Goal: Task Accomplishment & Management: Complete application form

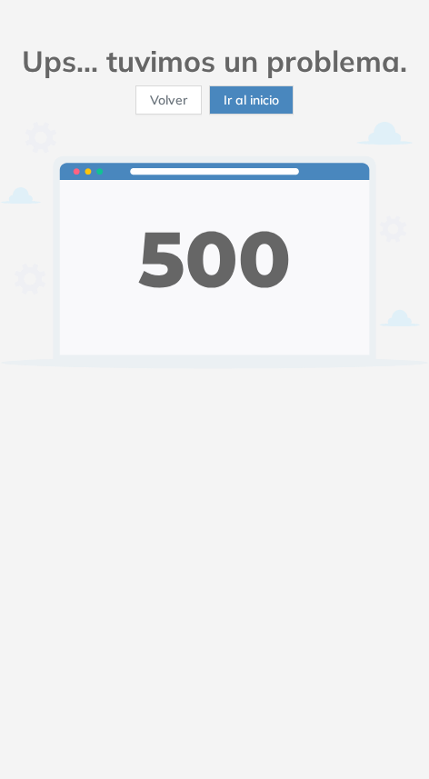
click at [257, 90] on span "Ir al inicio" at bounding box center [251, 100] width 55 height 20
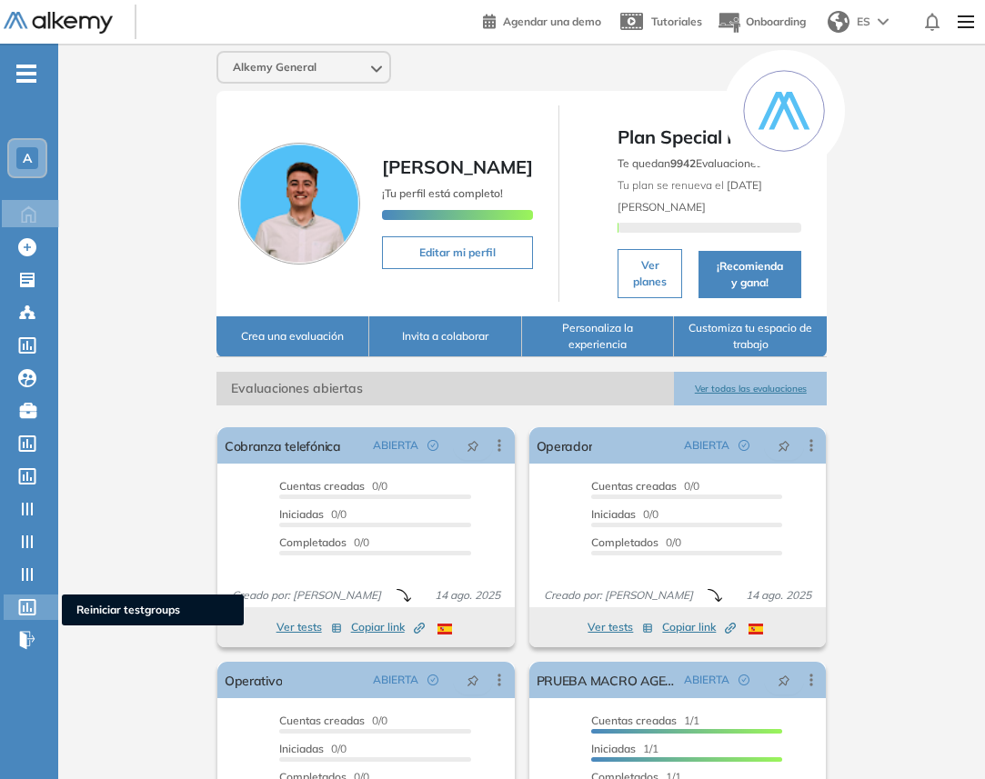
click at [31, 602] on icon at bounding box center [27, 607] width 18 height 16
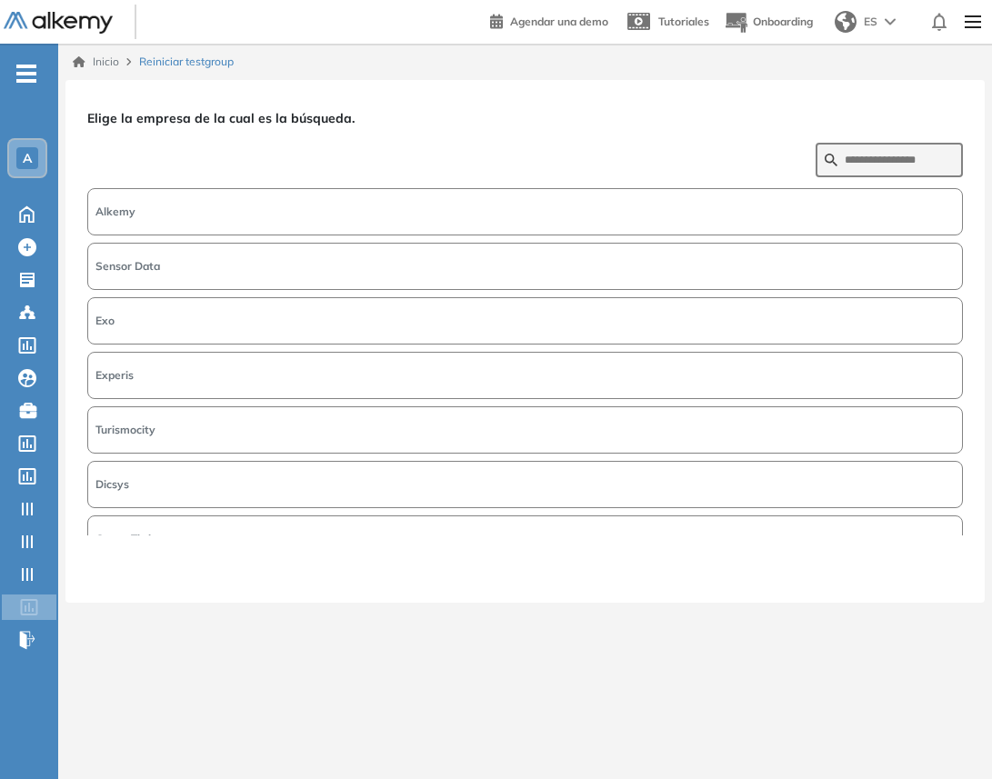
click at [428, 75] on html "General Training Alkemy Perfil Todos los espacios Todos los espacios A Home Hom…" at bounding box center [496, 389] width 992 height 779
click at [428, 206] on button "Alkemy" at bounding box center [525, 211] width 876 height 47
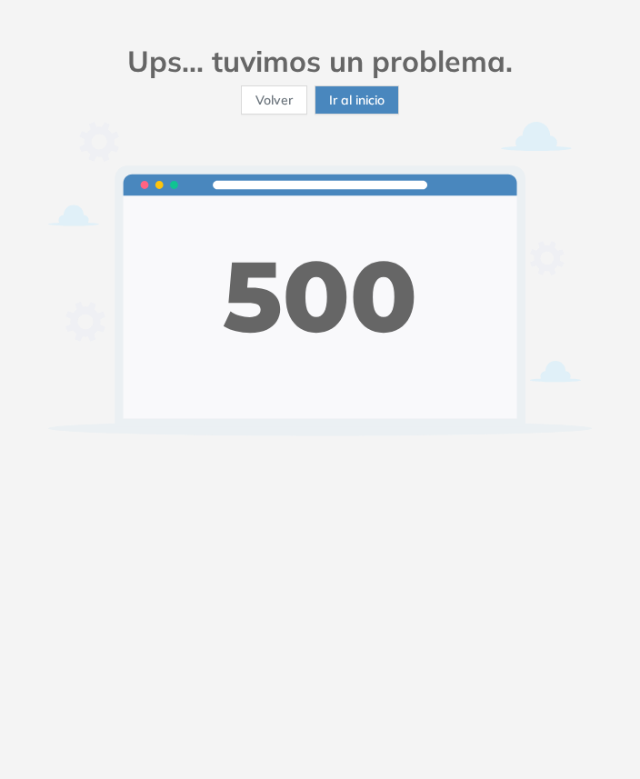
click at [356, 95] on span "Ir al inicio" at bounding box center [356, 100] width 55 height 20
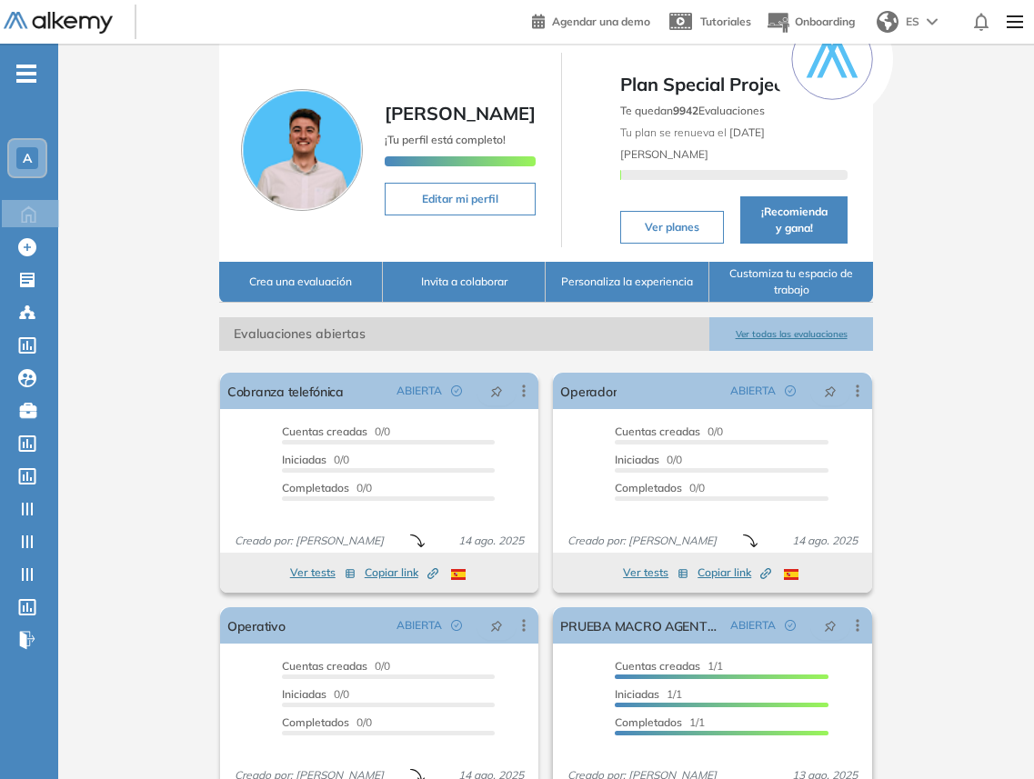
scroll to position [322, 0]
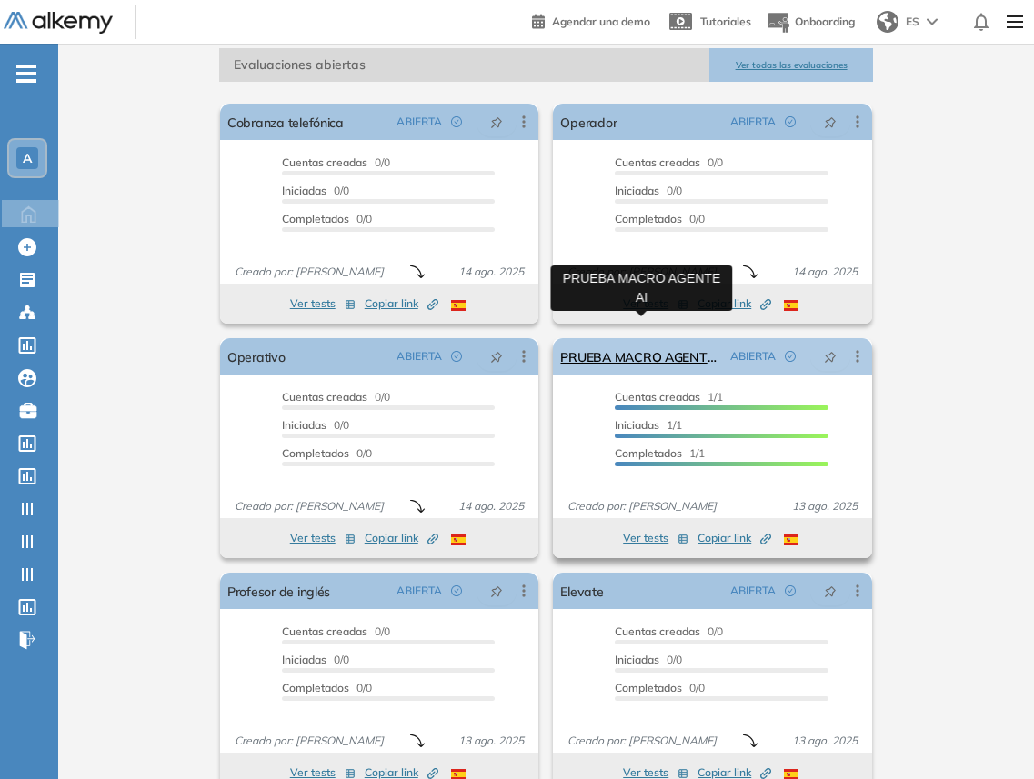
click at [639, 340] on link "PRUEBA MACRO AGENTE AI" at bounding box center [641, 356] width 162 height 36
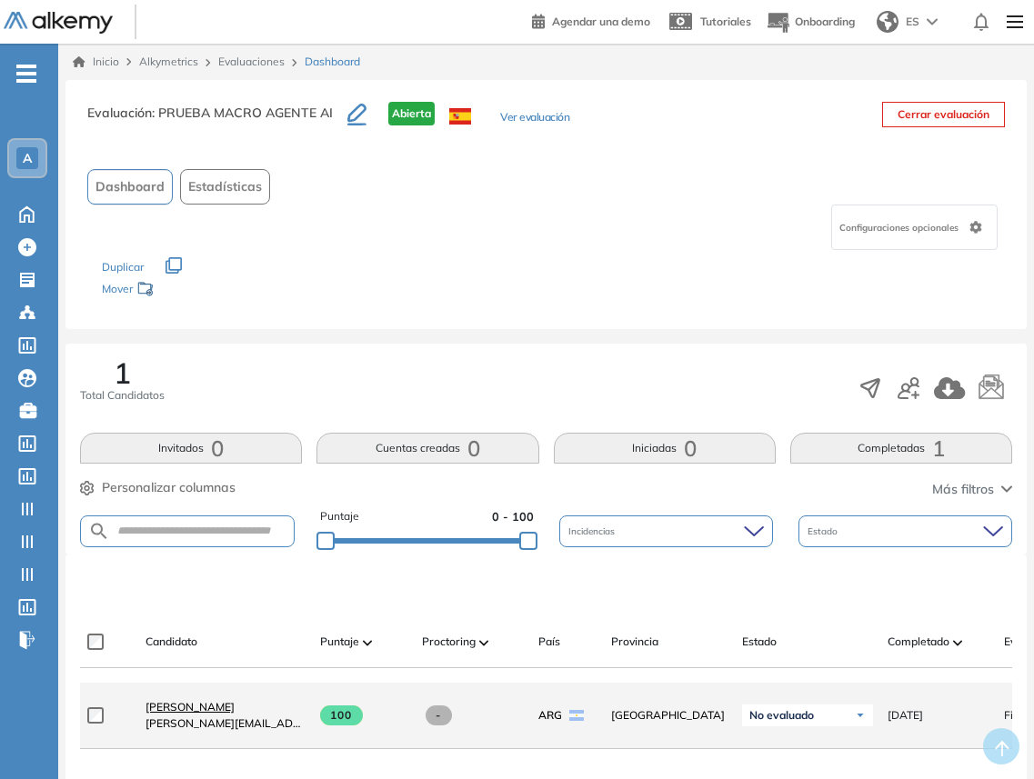
click at [163, 714] on span "[PERSON_NAME]" at bounding box center [190, 707] width 89 height 14
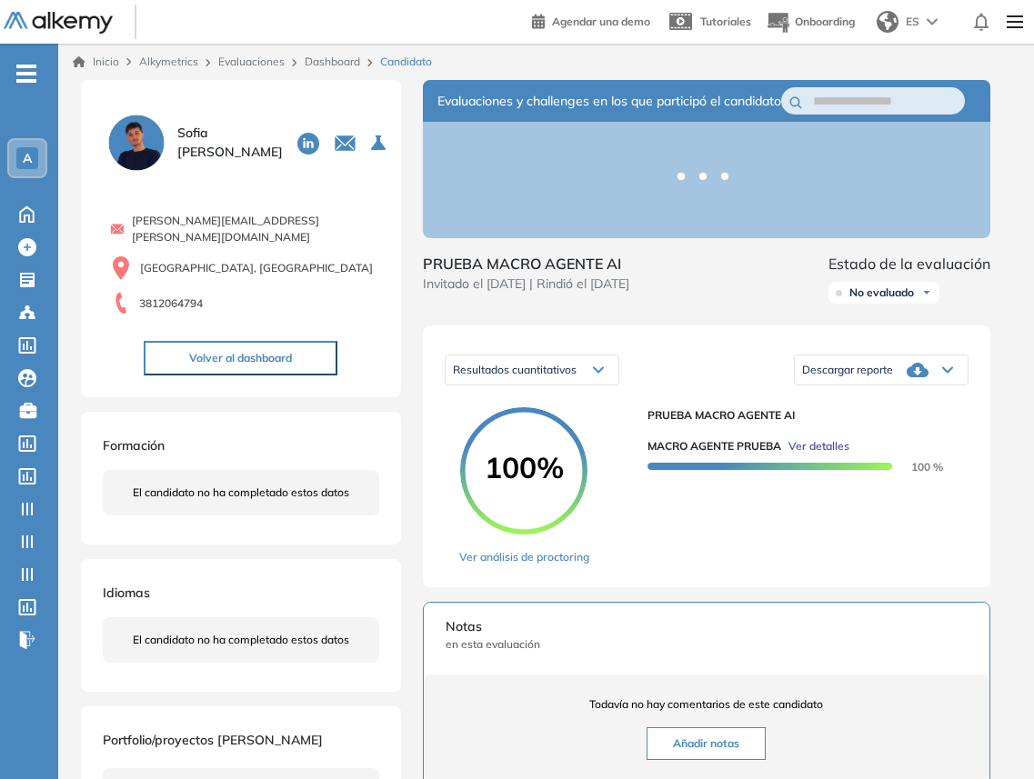
click at [817, 455] on span "Ver detalles" at bounding box center [818, 446] width 61 height 16
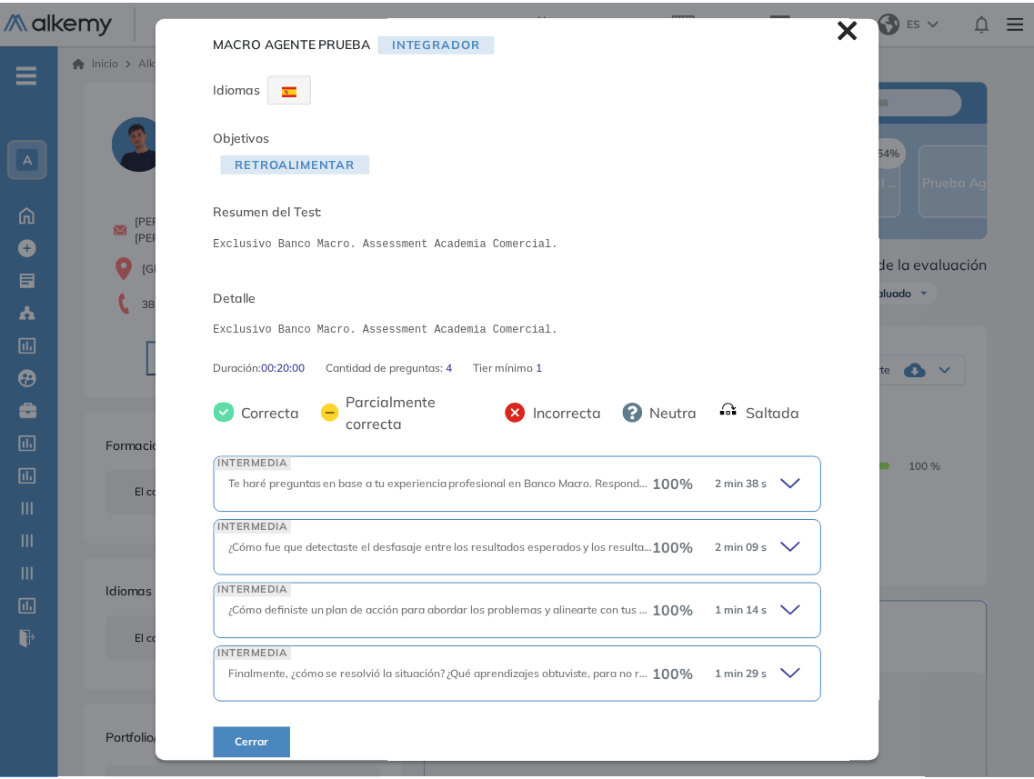
scroll to position [28, 0]
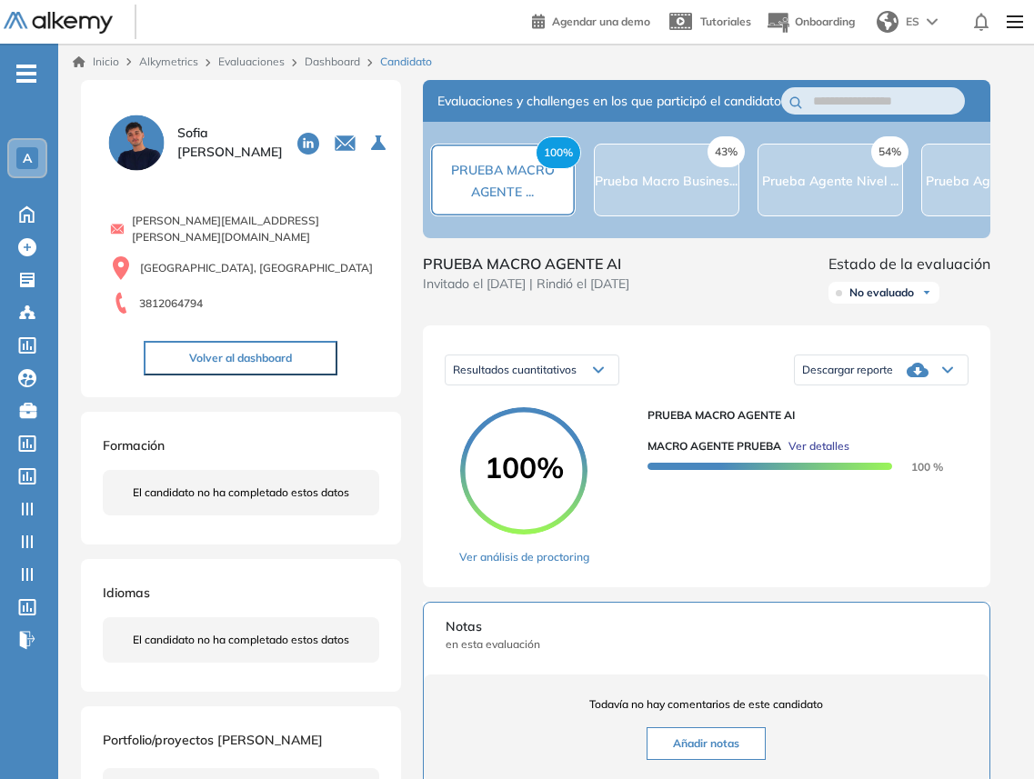
drag, startPoint x: 964, startPoint y: 376, endPoint x: 950, endPoint y: 376, distance: 13.6
click at [964, 376] on div "MACRO AGENTE PRUEBA Integrador Idiomas Objetivos Retroalimentar Resumen del Tes…" at bounding box center [547, 575] width 946 height 990
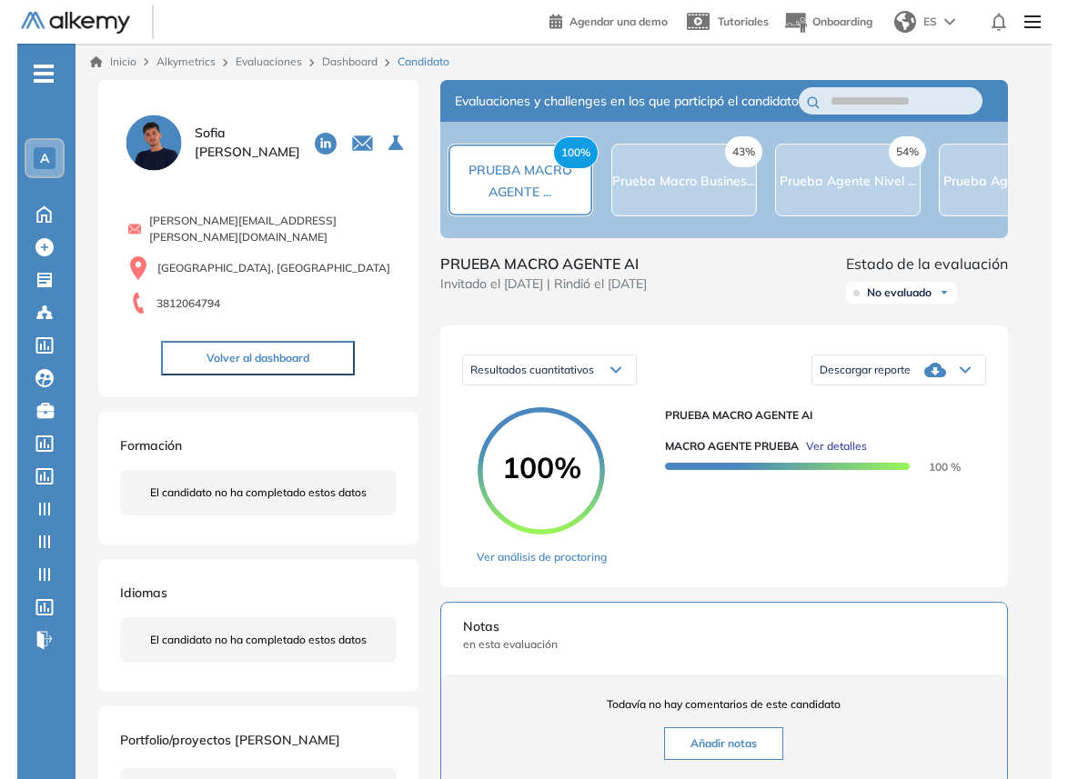
scroll to position [0, 0]
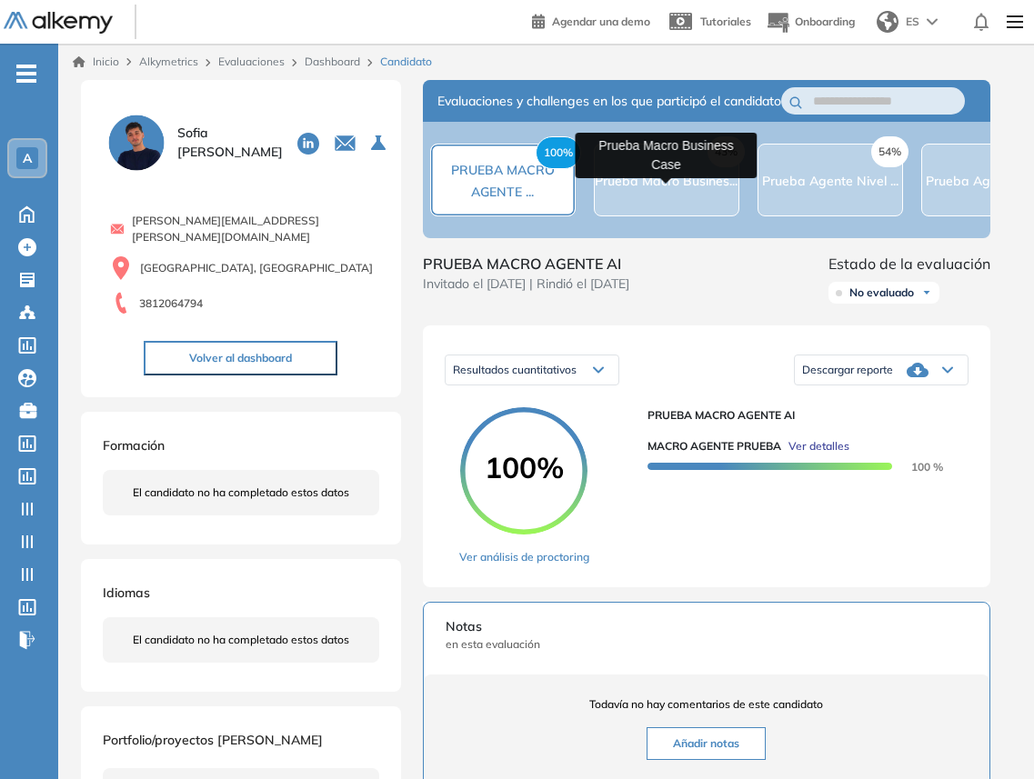
click at [703, 186] on span "Prueba Macro Busines..." at bounding box center [666, 181] width 143 height 16
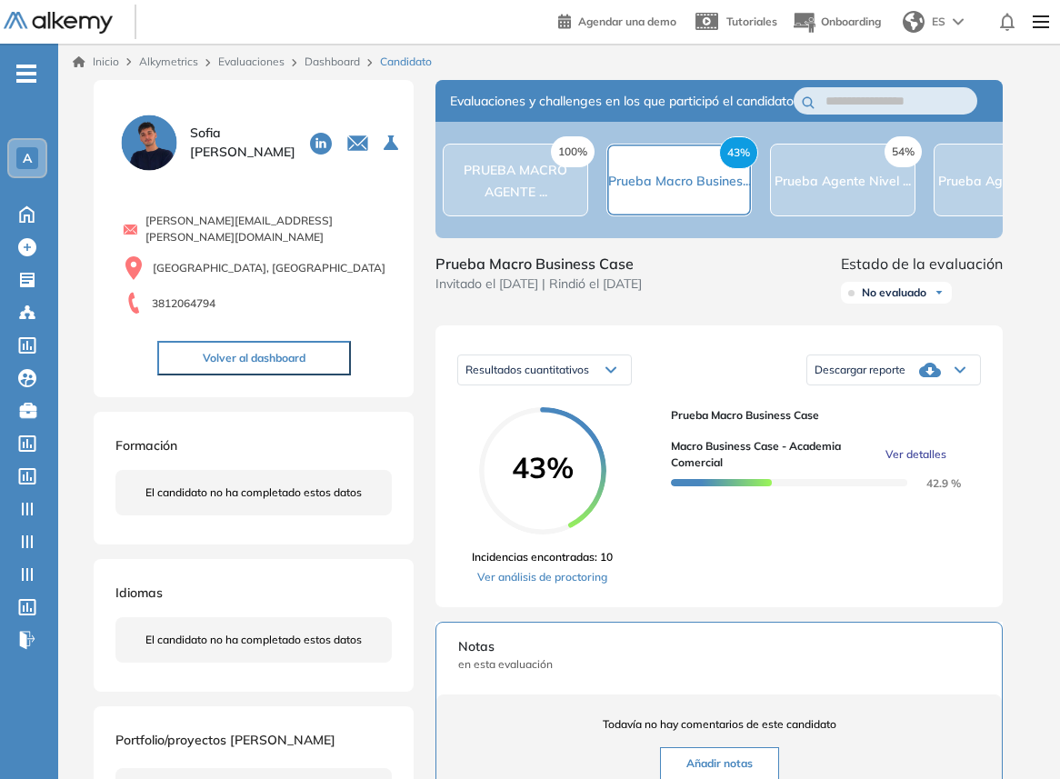
click at [881, 463] on button "Ver detalles" at bounding box center [912, 455] width 68 height 16
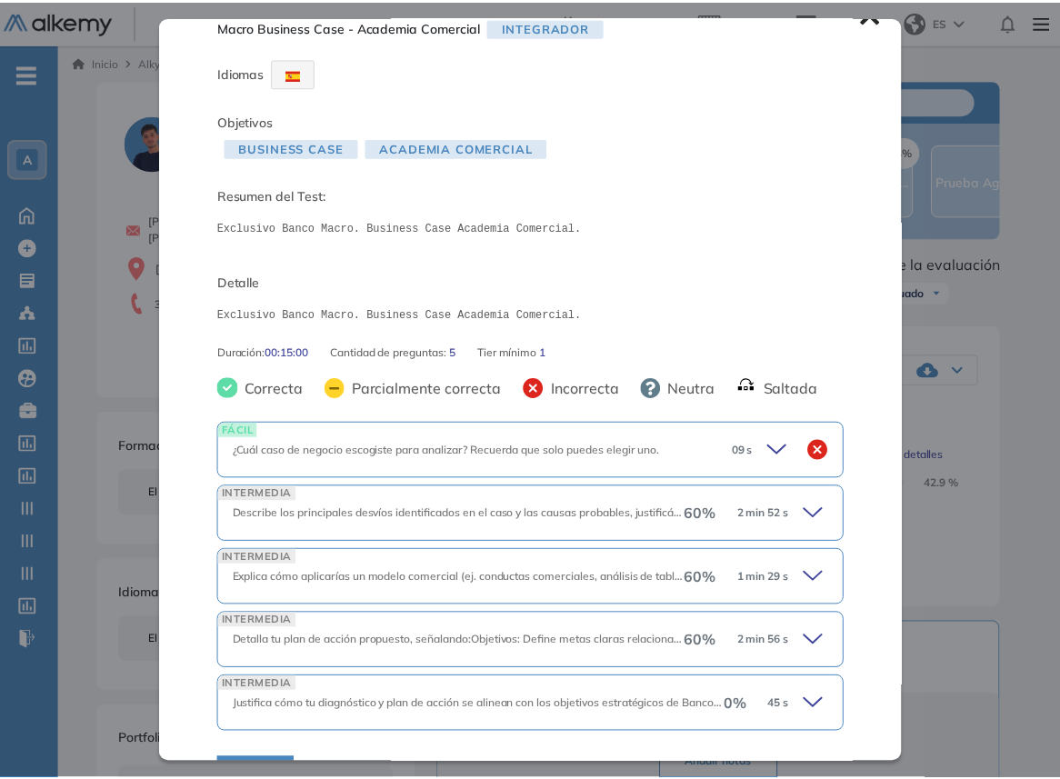
scroll to position [92, 0]
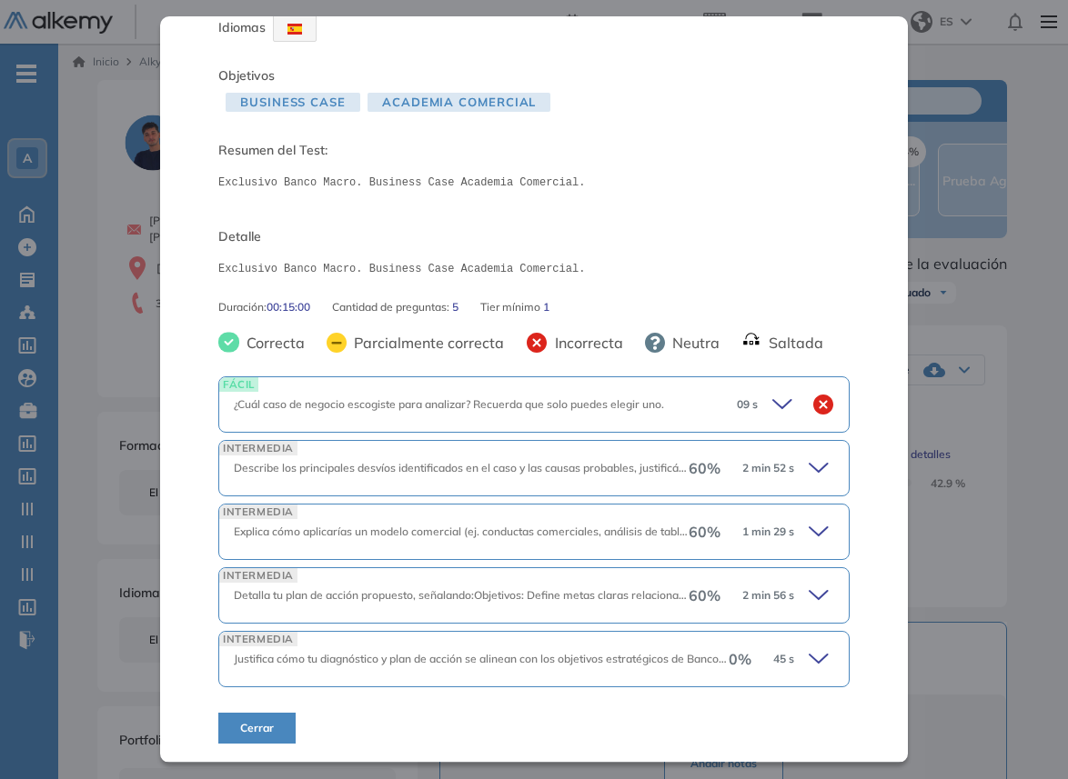
click at [770, 477] on div "60 % 2 min 52 s" at bounding box center [761, 468] width 146 height 25
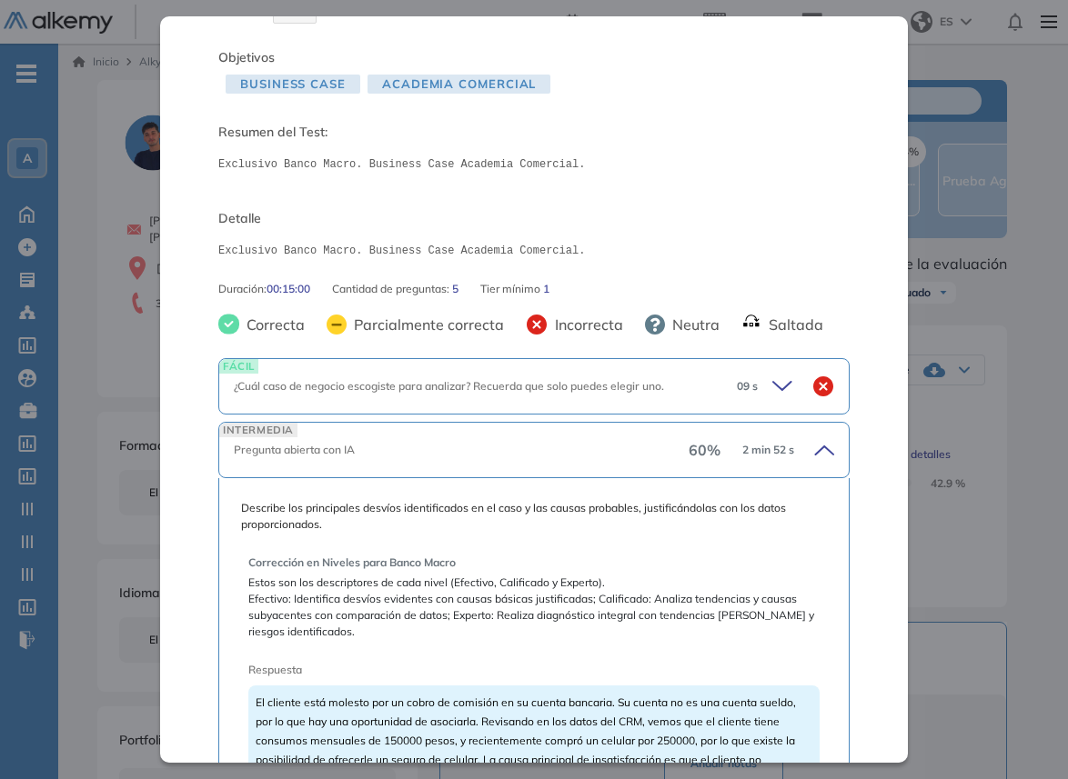
click at [770, 458] on span "2 min 52 s" at bounding box center [768, 450] width 52 height 16
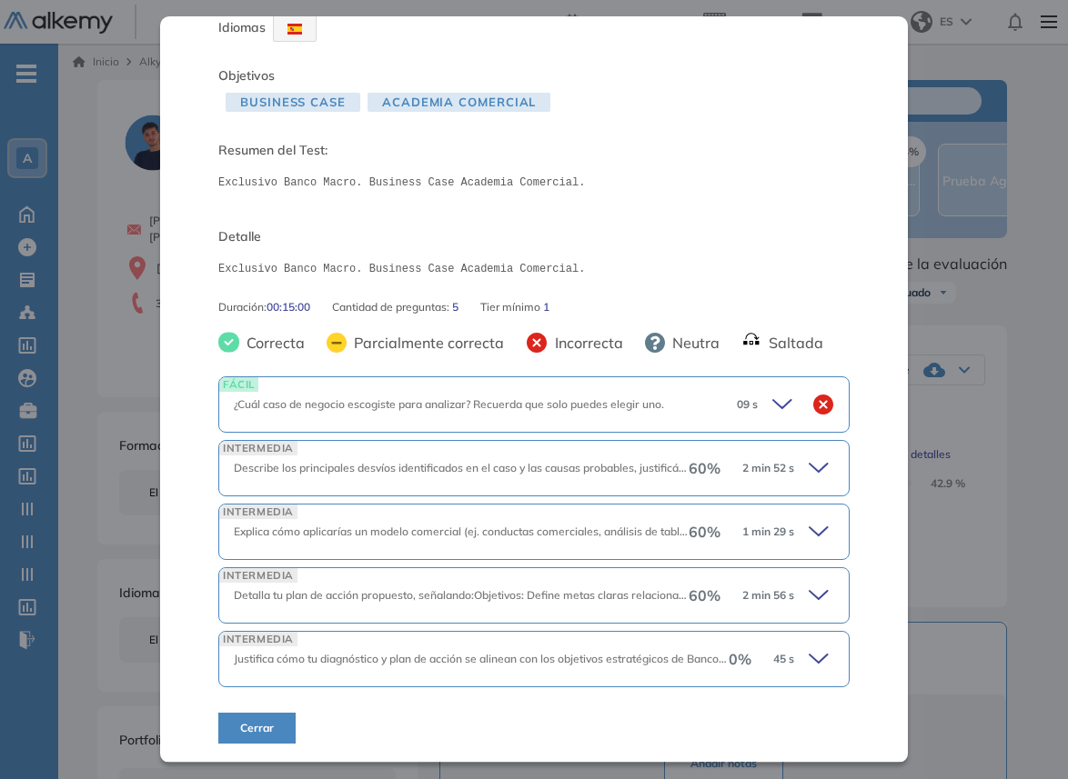
click at [929, 442] on div "Macro Business Case - Academia Comercial Integrador Idiomas Objetivos Business …" at bounding box center [563, 639] width 946 height 1119
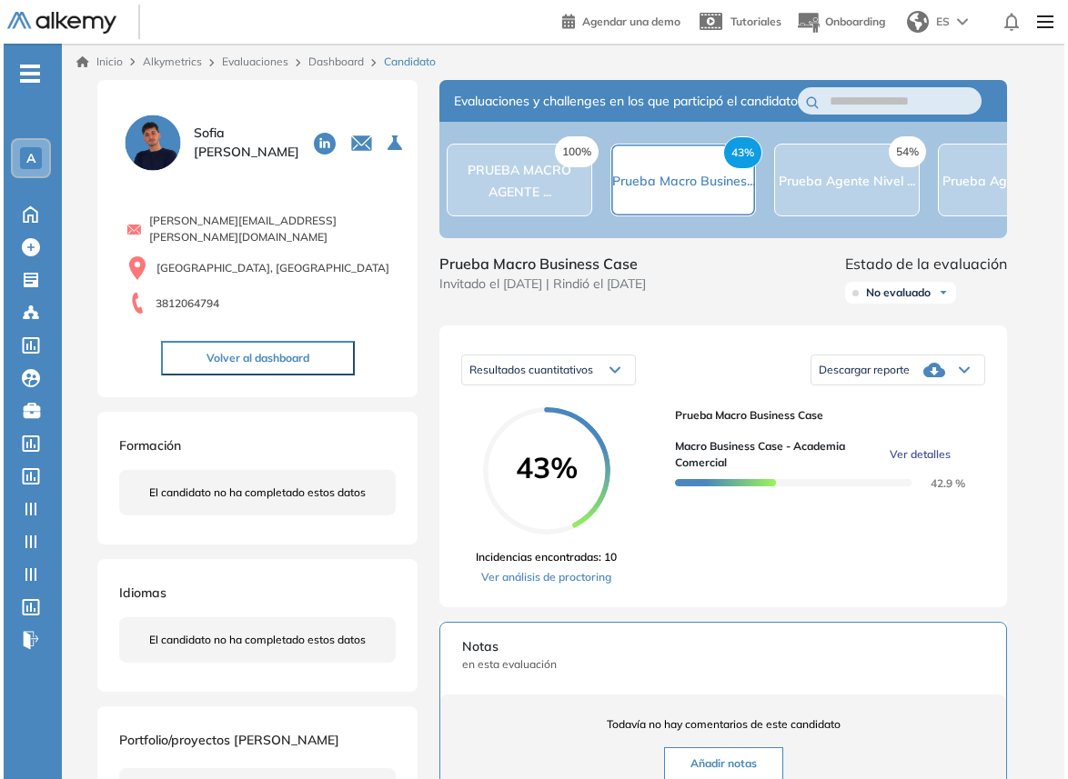
scroll to position [0, 0]
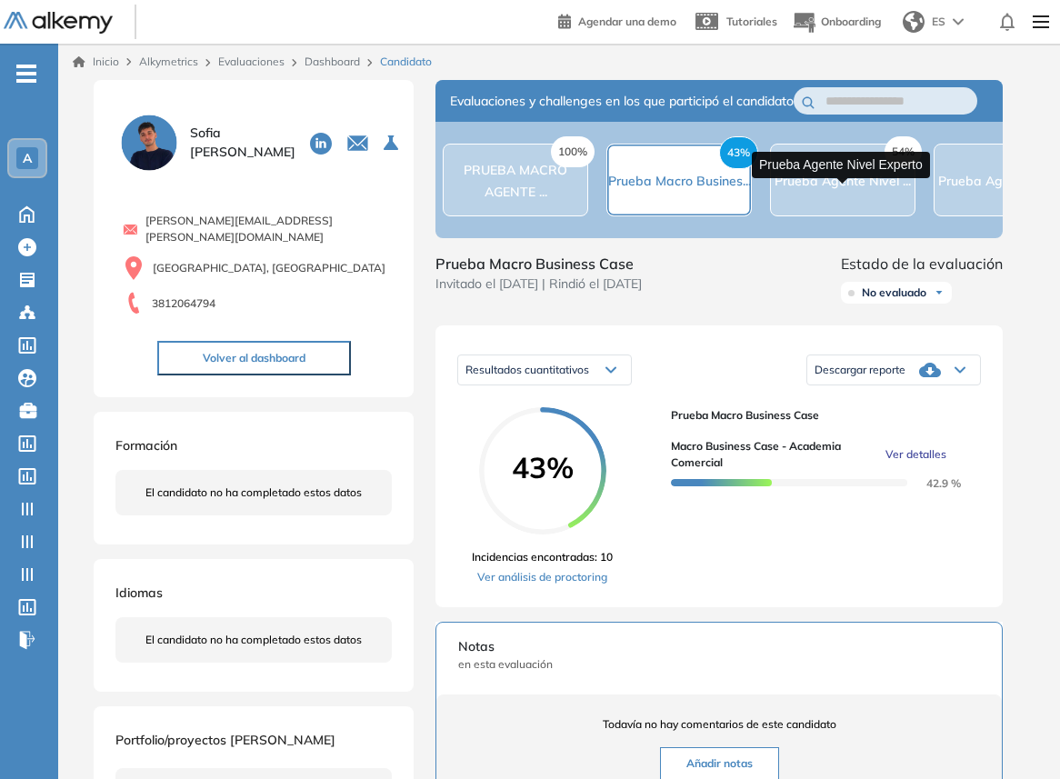
click at [836, 189] on span "Prueba Agente Nivel ..." at bounding box center [843, 181] width 136 height 16
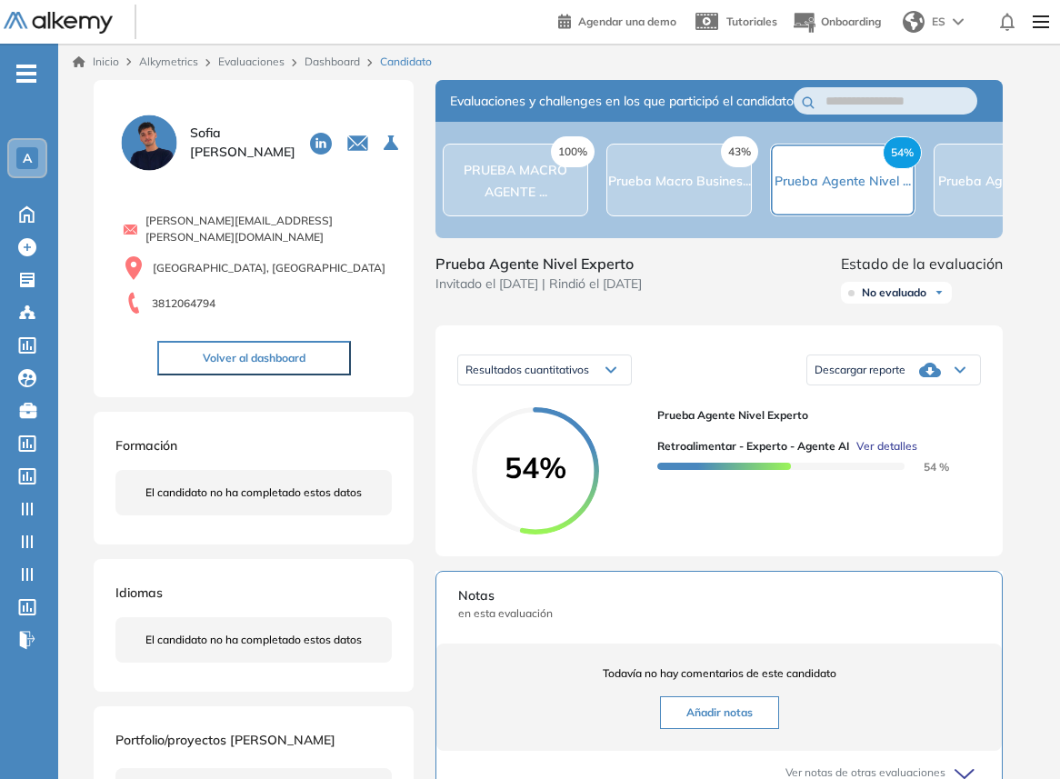
click at [915, 455] on span "Ver detalles" at bounding box center [887, 446] width 61 height 16
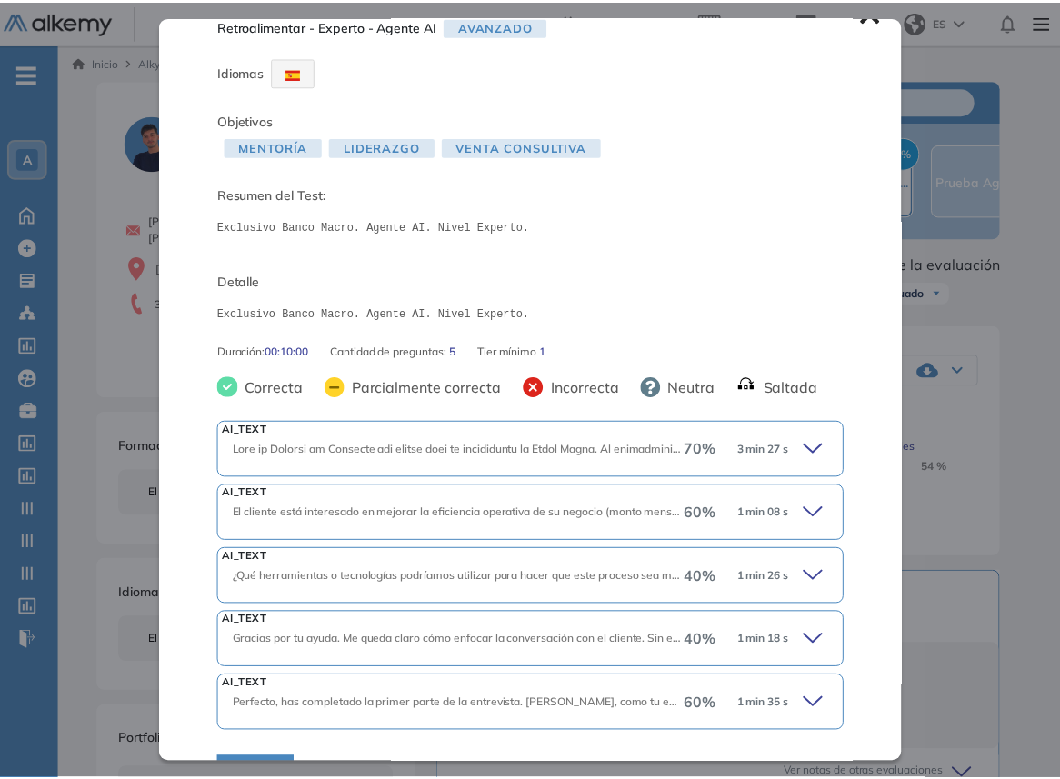
scroll to position [92, 0]
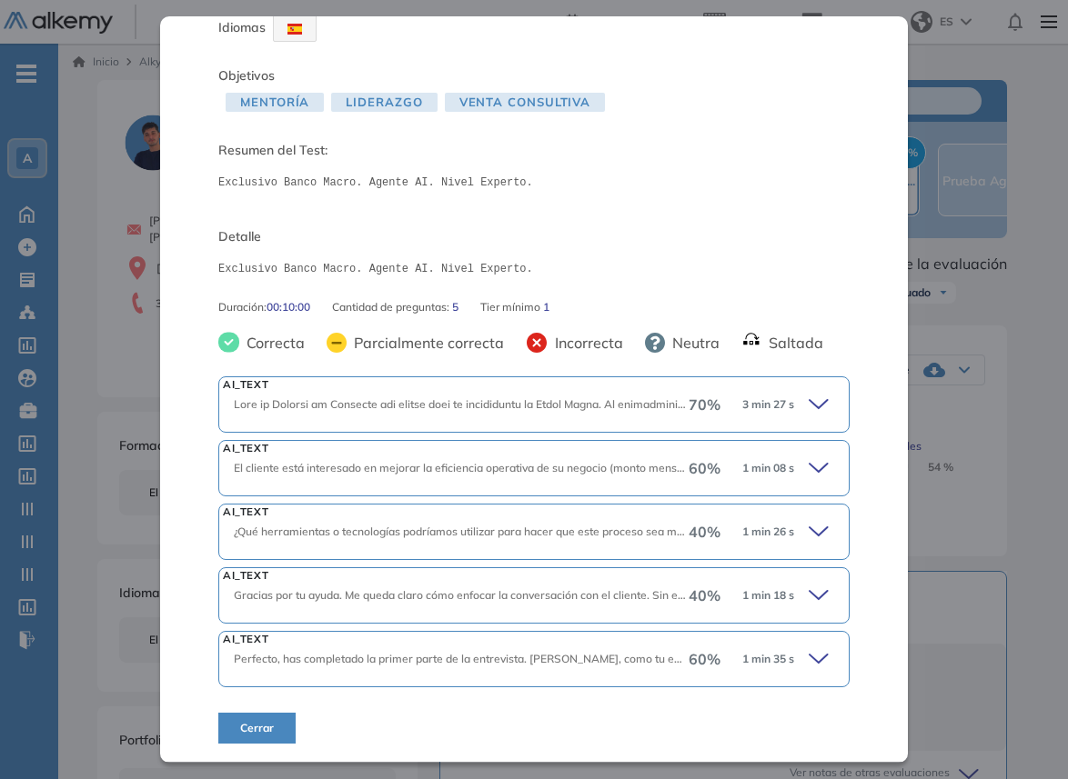
click at [512, 413] on div "AI_TEXT 70 % 3 min 27 s" at bounding box center [533, 404] width 631 height 56
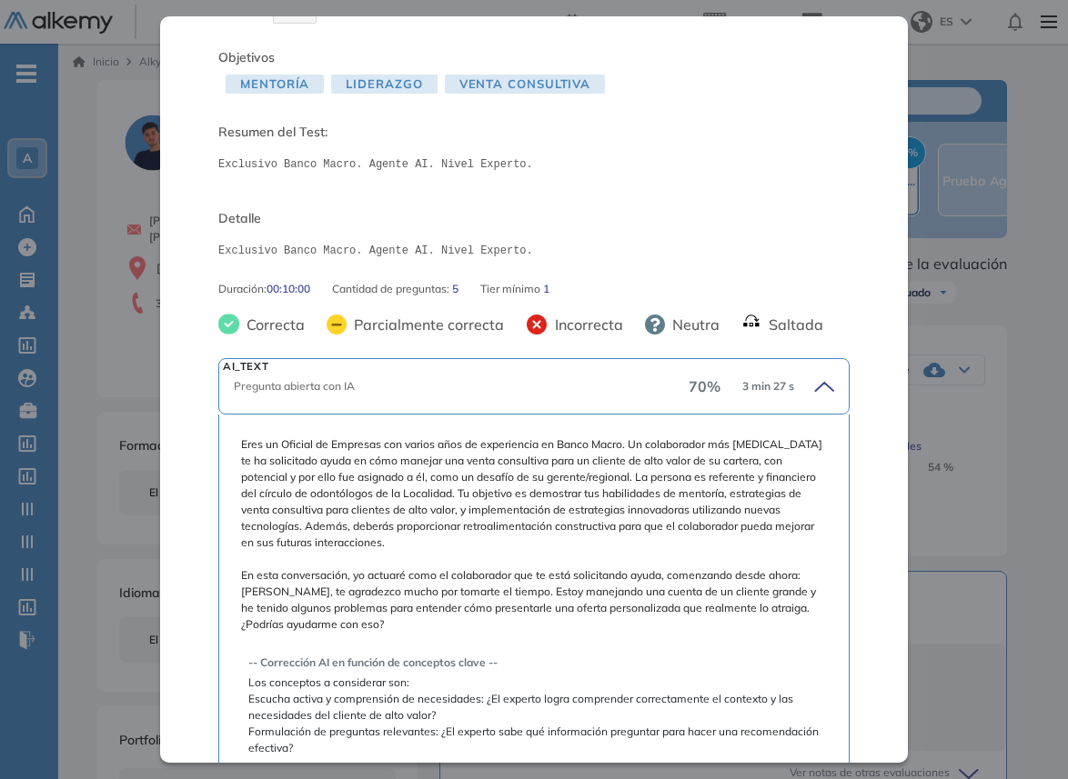
click at [602, 395] on div "Pregunta abierta con IA" at bounding box center [461, 386] width 455 height 16
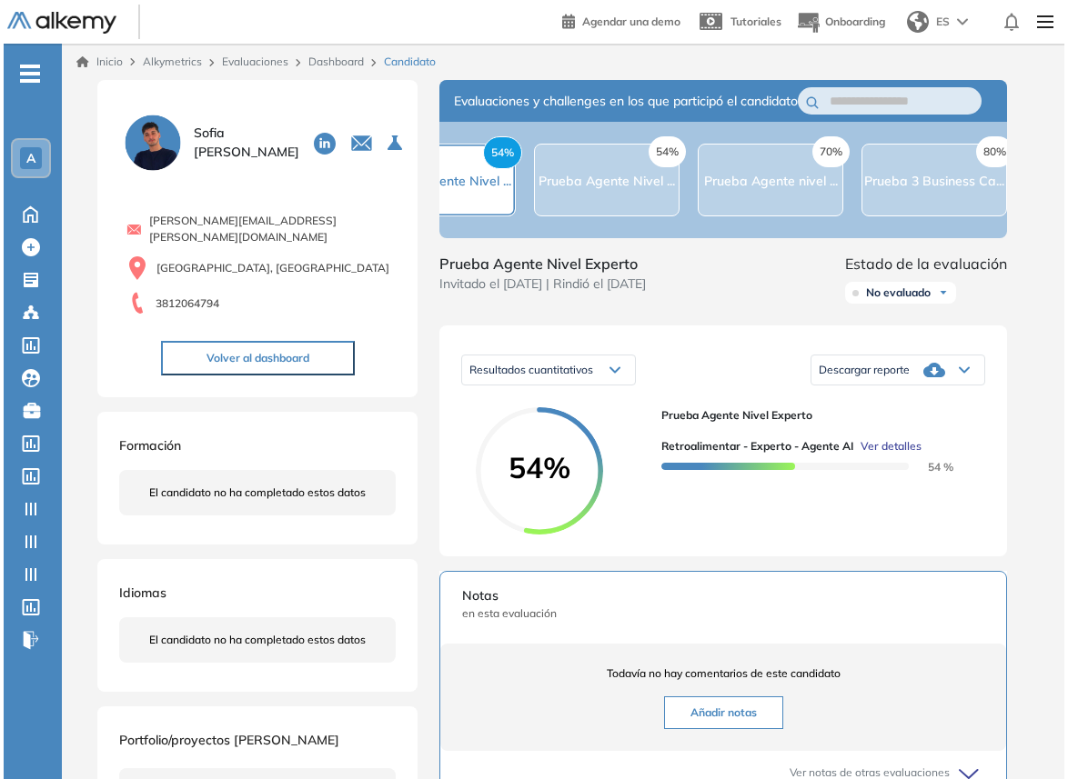
scroll to position [0, 422]
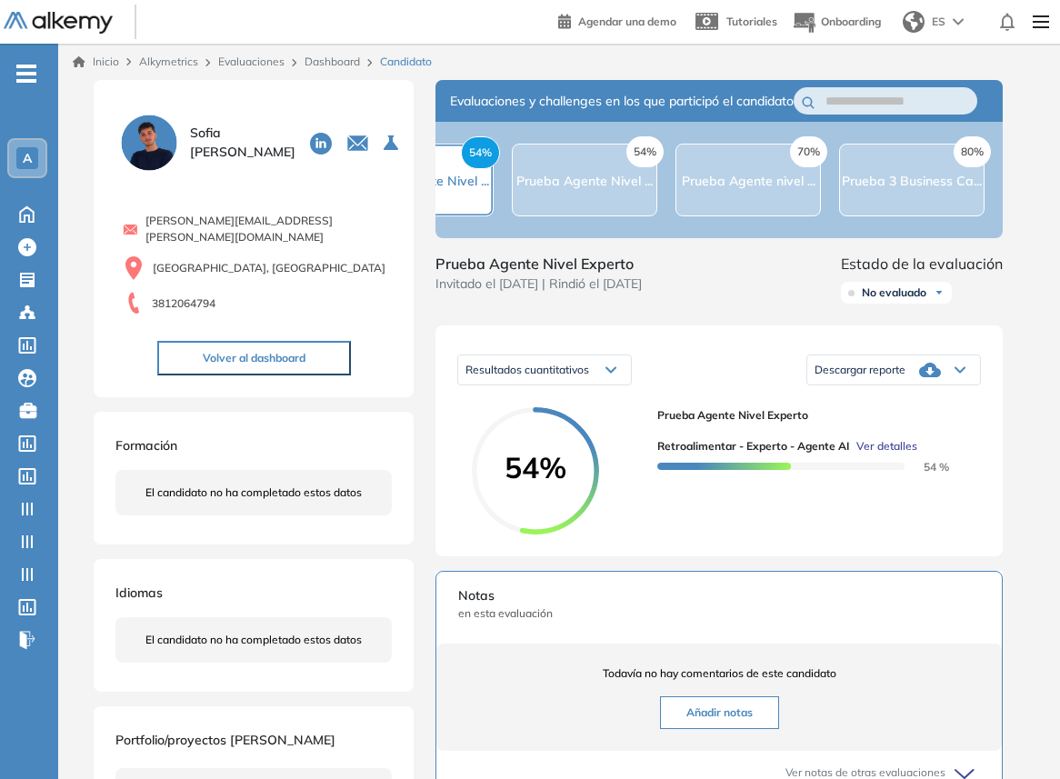
click at [517, 216] on div "54% Prueba Agente Nivel ..." at bounding box center [585, 180] width 146 height 73
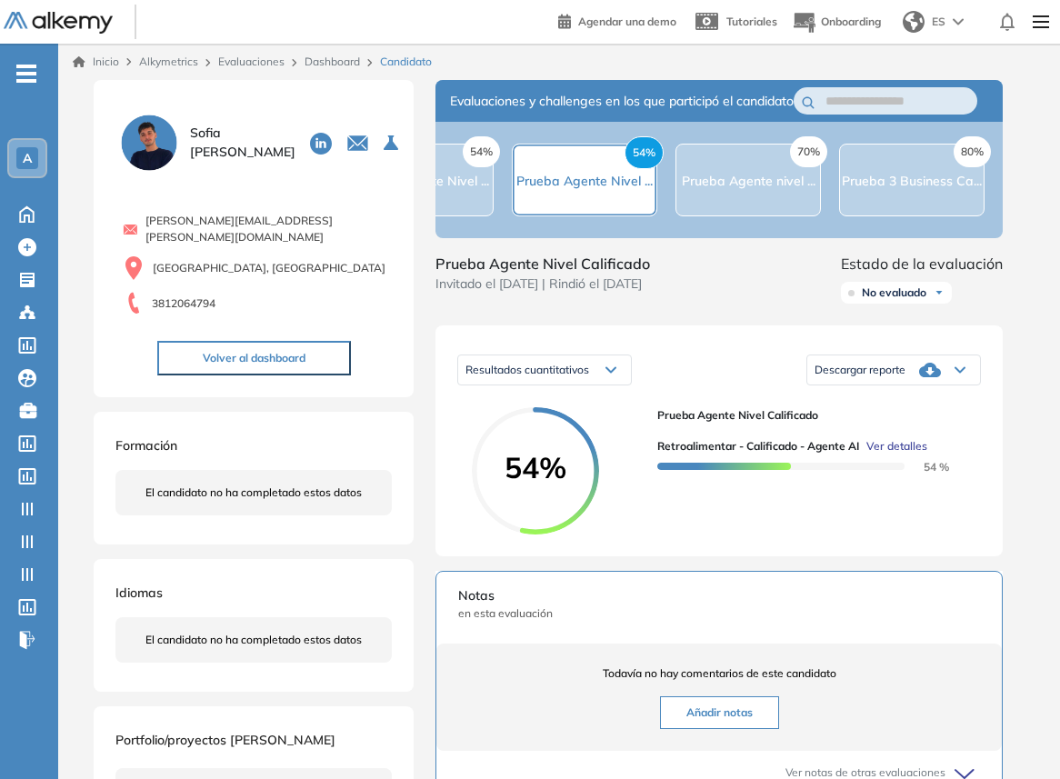
click at [905, 455] on span "Ver detalles" at bounding box center [897, 446] width 61 height 16
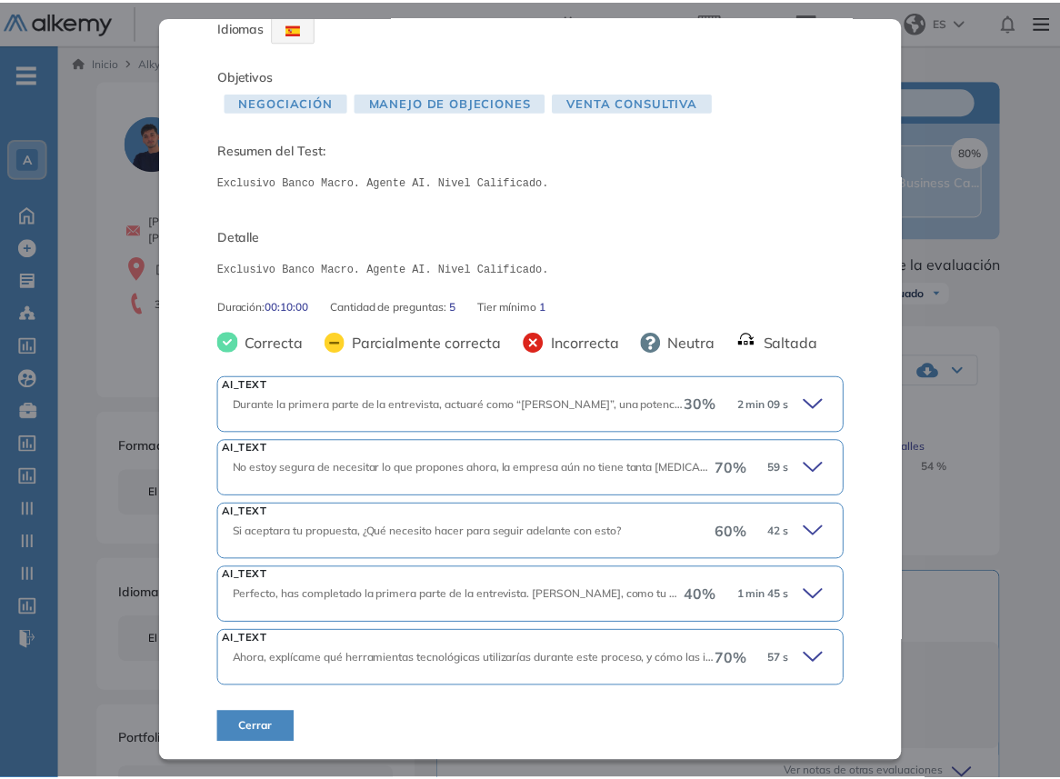
scroll to position [92, 0]
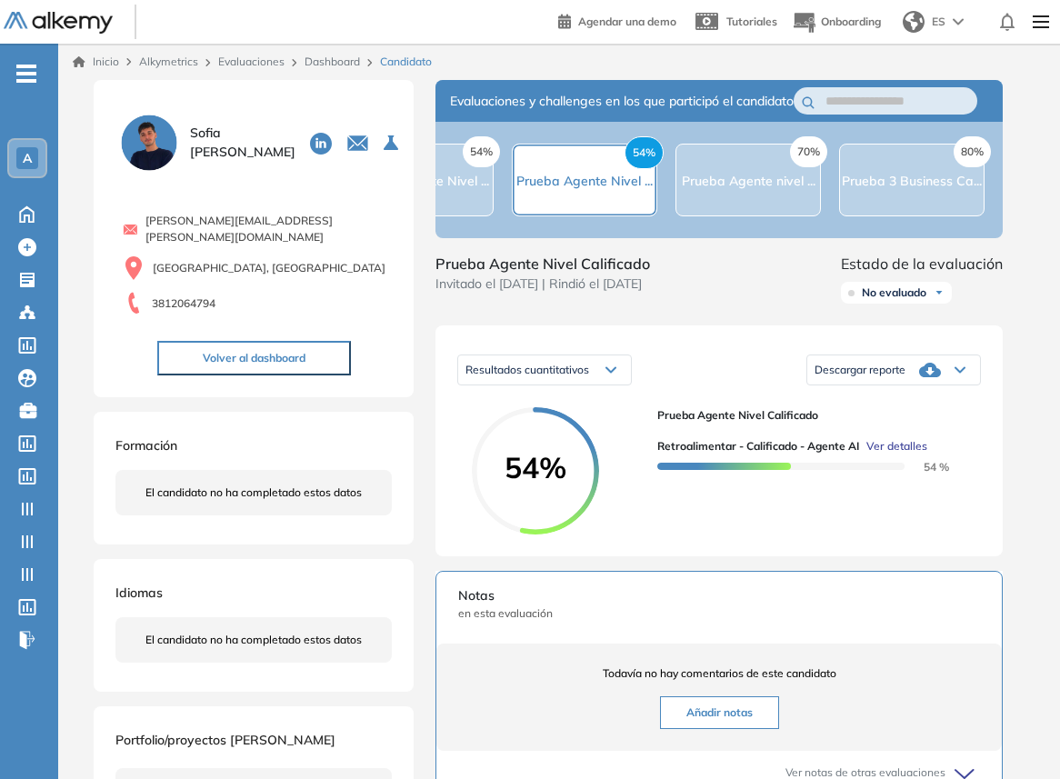
click at [989, 518] on div "Retroalimentar - Calificado - Agente AI Intermedio Idiomas Objetivos Negociació…" at bounding box center [559, 559] width 946 height 959
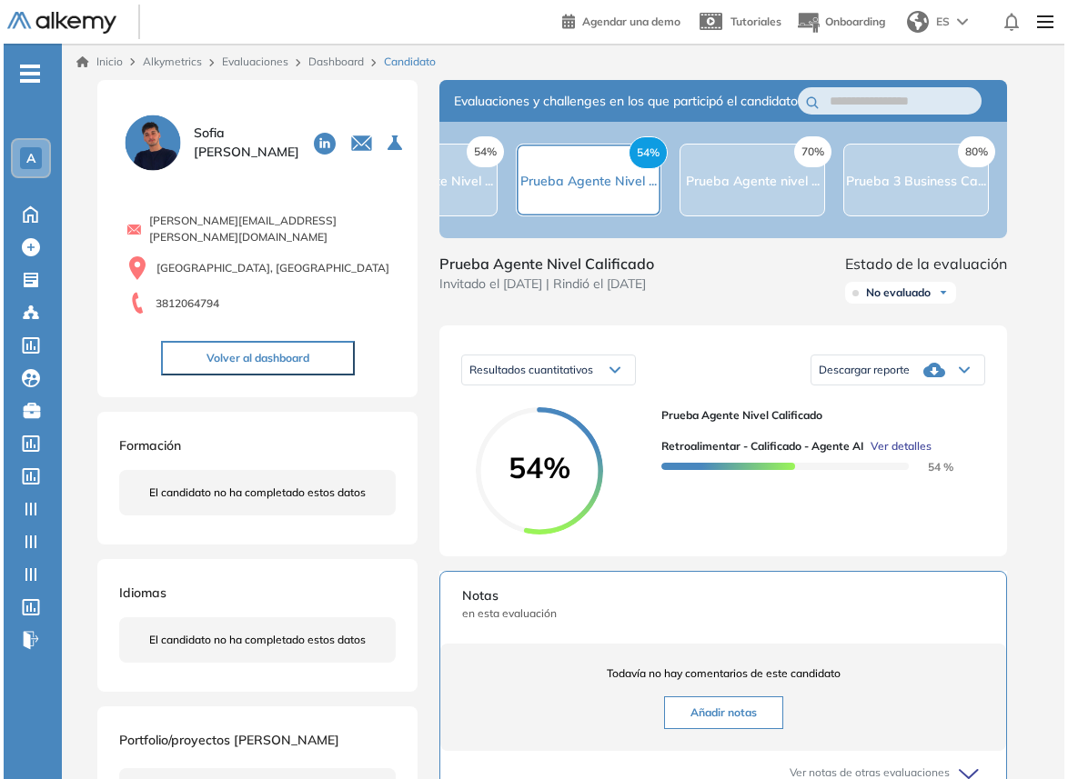
scroll to position [0, 0]
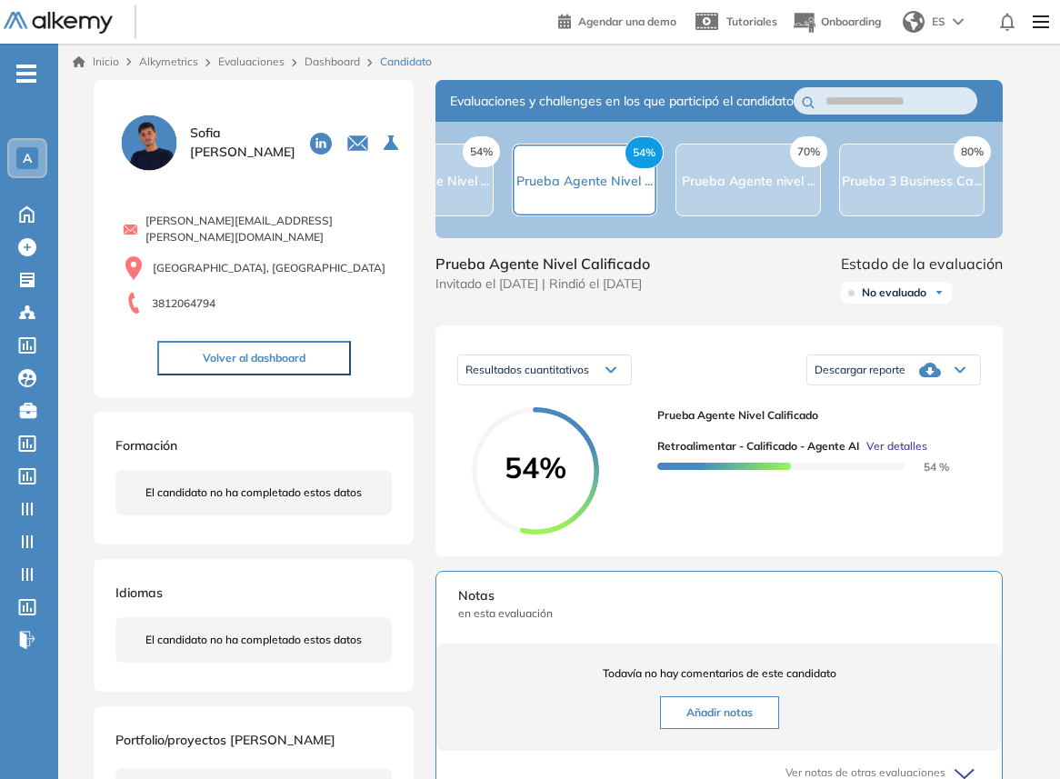
click at [808, 189] on span "Prueba Agente nivel ..." at bounding box center [749, 181] width 134 height 16
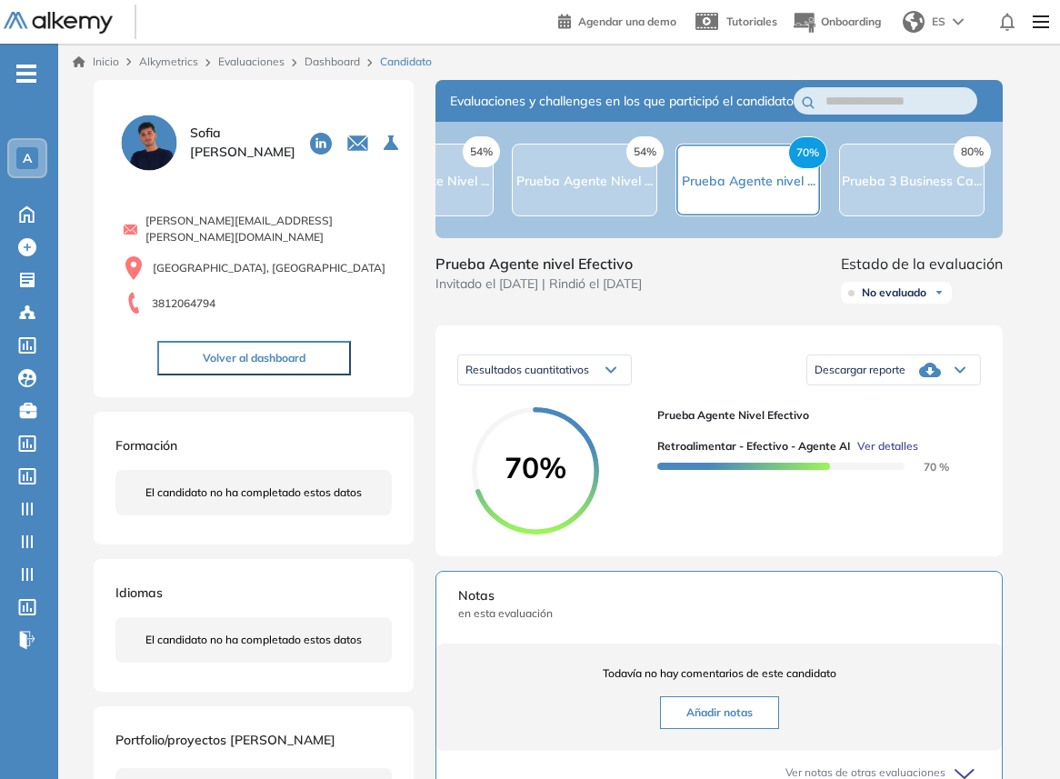
click at [906, 455] on span "Ver detalles" at bounding box center [888, 446] width 61 height 16
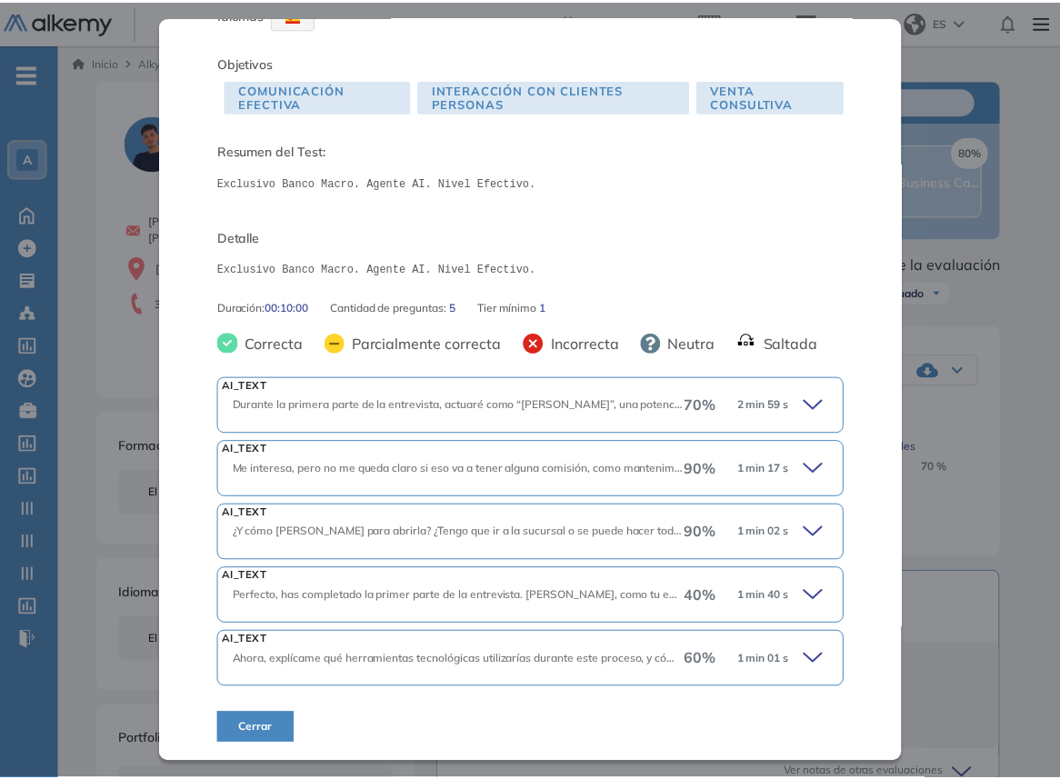
scroll to position [105, 0]
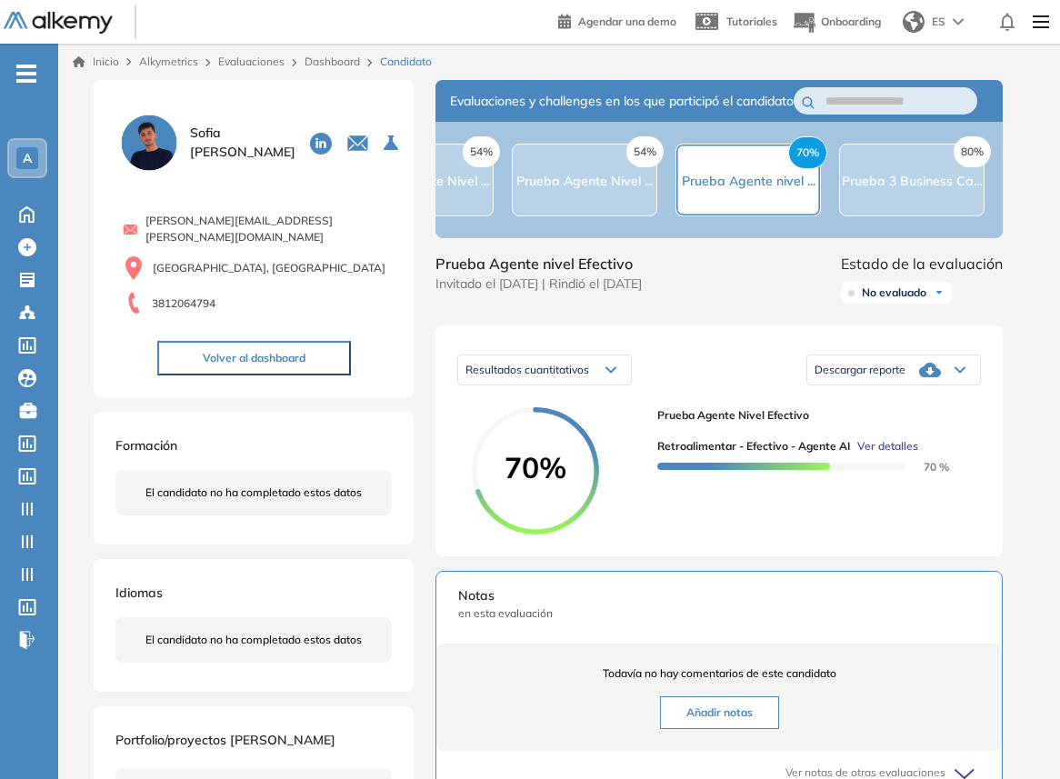
click at [933, 507] on div "Retroalimentar - Efectivo - Agente AI Comercial Básico Idiomas Objetivos Comuni…" at bounding box center [559, 559] width 946 height 959
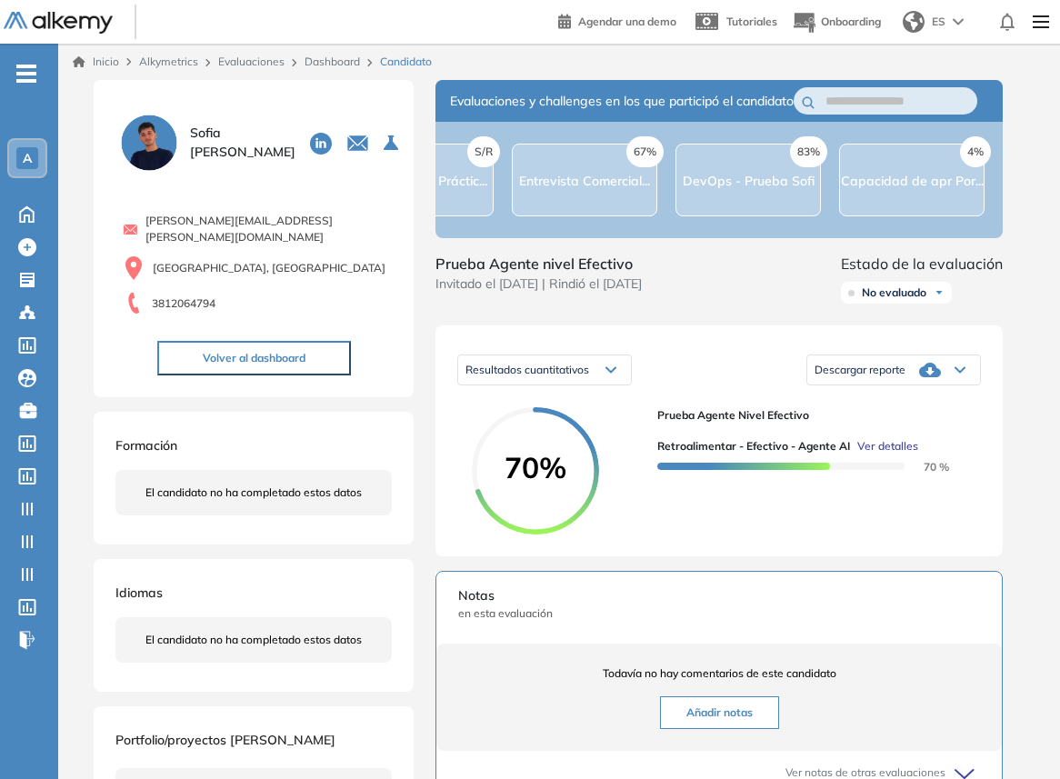
scroll to position [0, 2240]
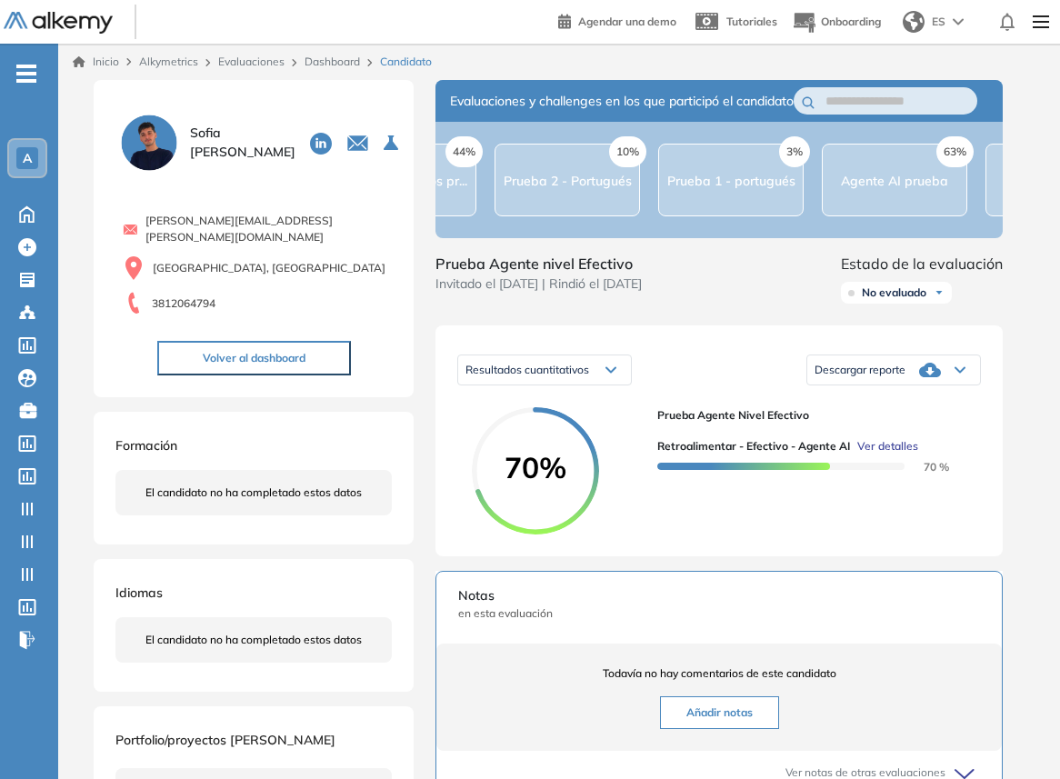
click at [23, 161] on span "A" at bounding box center [27, 158] width 9 height 15
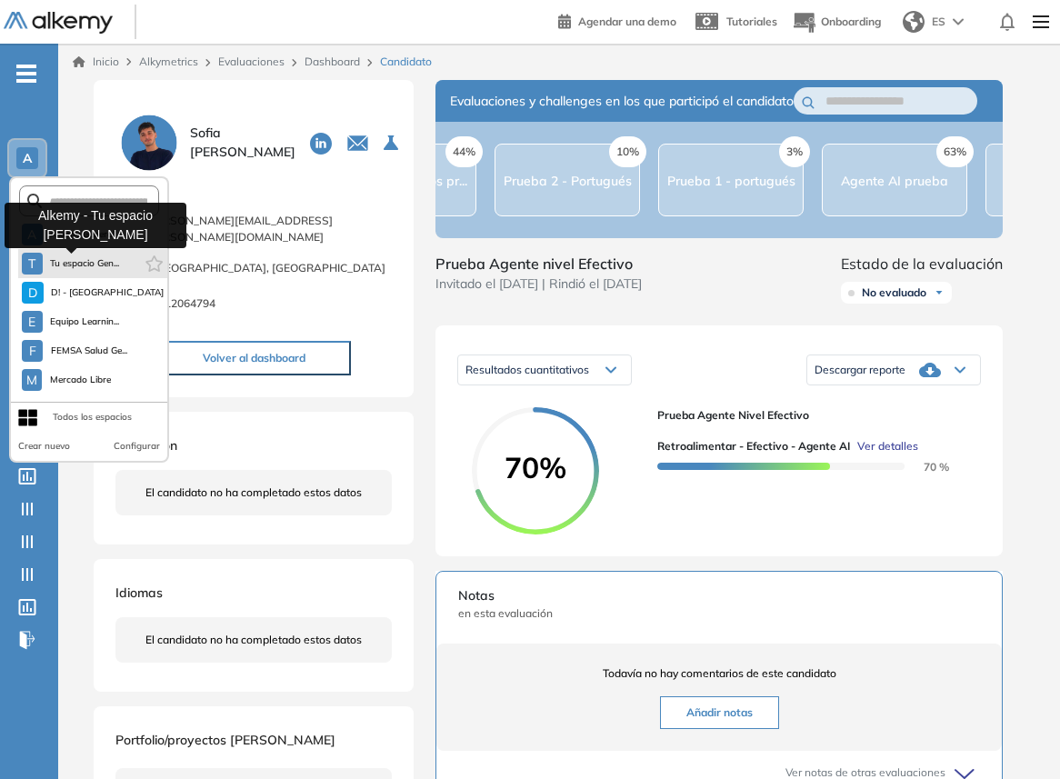
click at [95, 255] on button "T Tu espacio Gen..." at bounding box center [71, 264] width 98 height 22
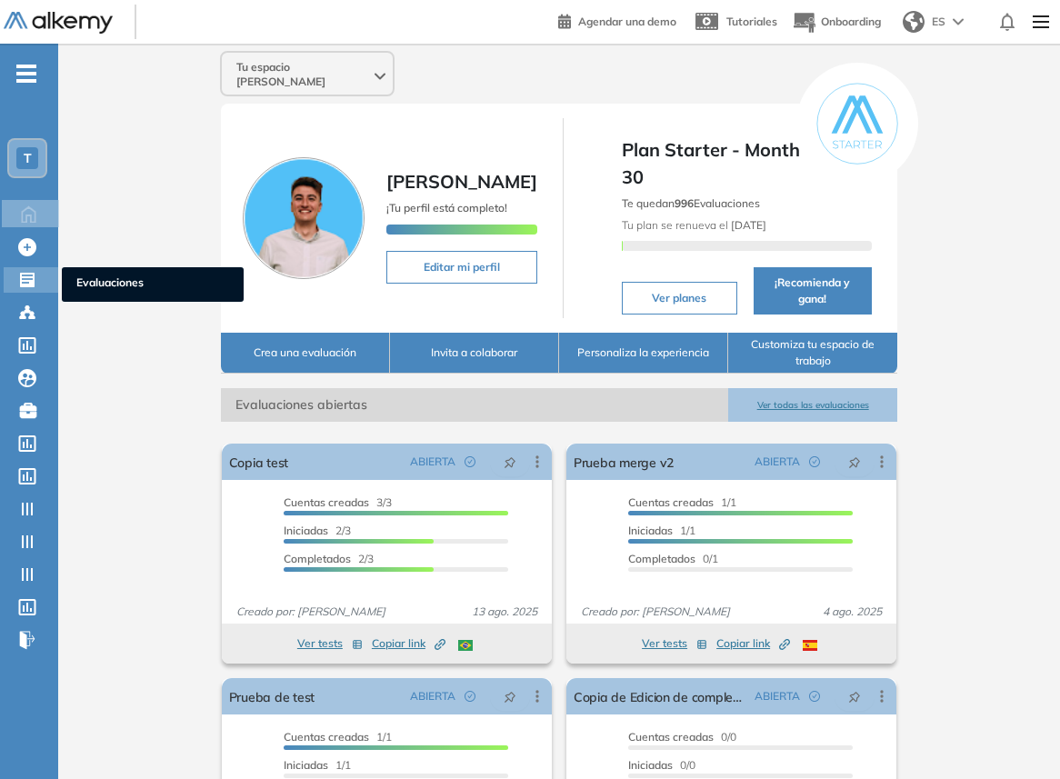
click at [25, 278] on icon at bounding box center [27, 280] width 18 height 18
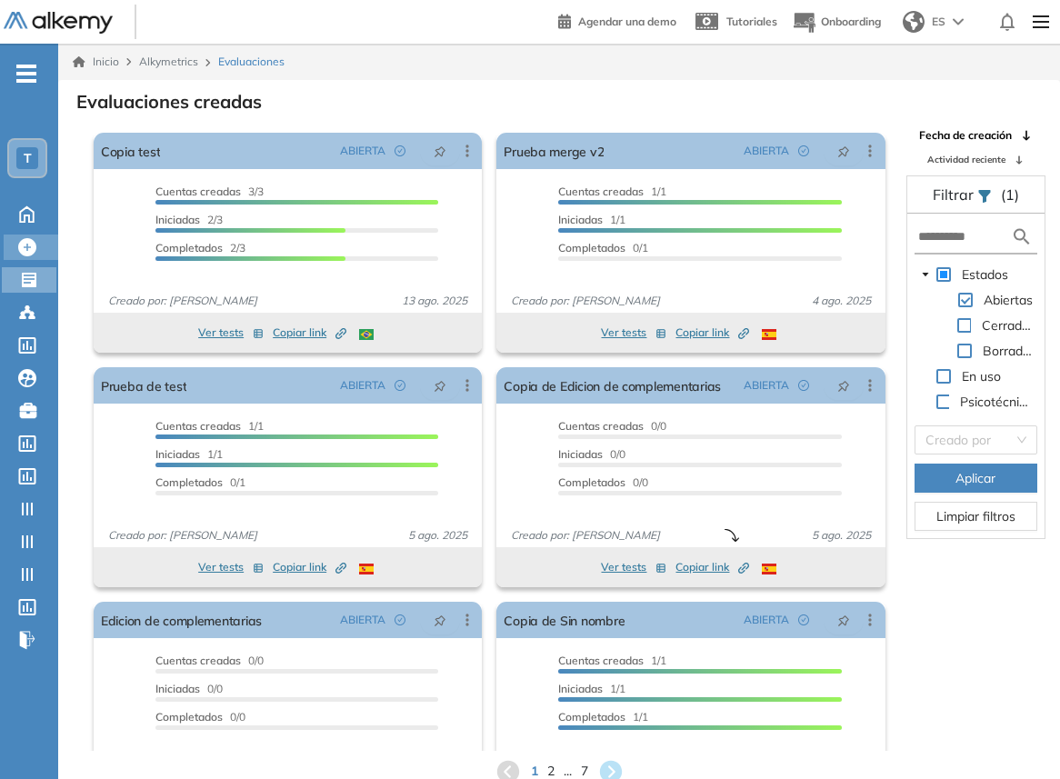
scroll to position [4, 0]
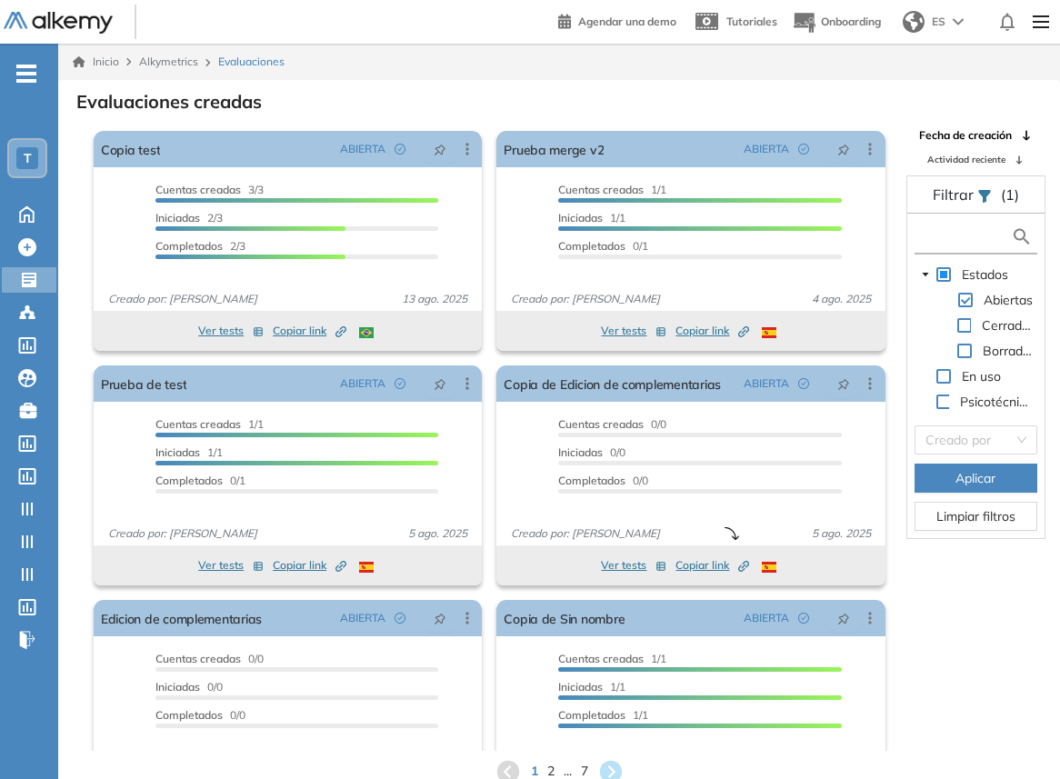
click at [937, 236] on input "text" at bounding box center [964, 236] width 93 height 19
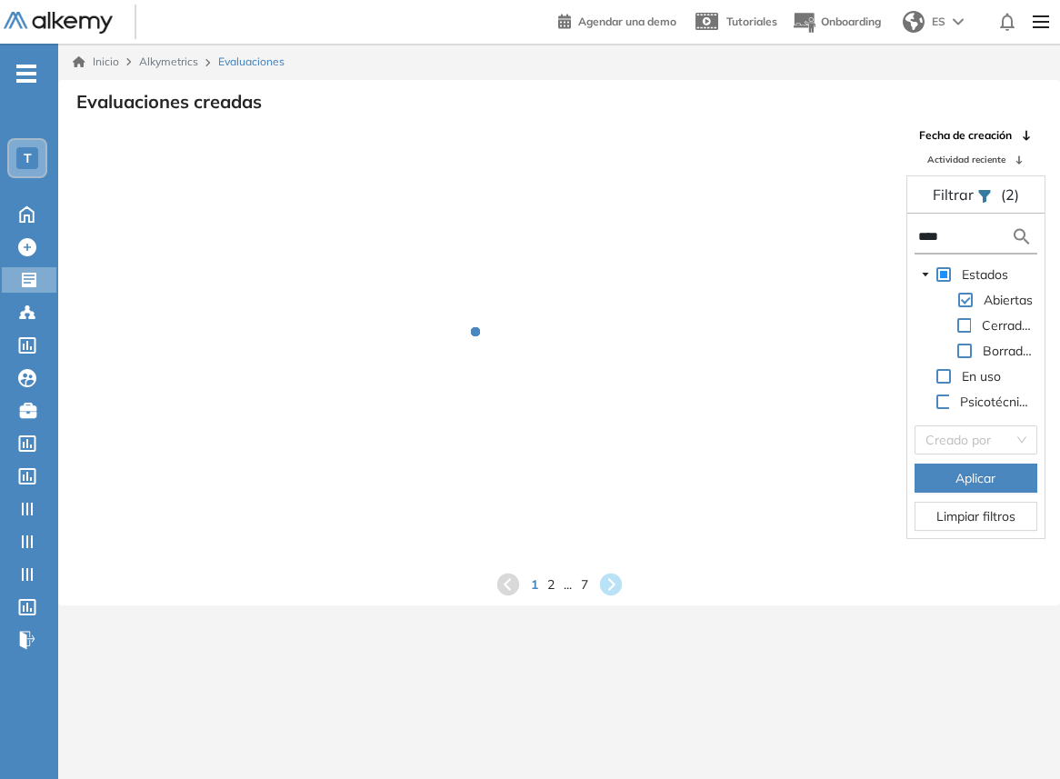
scroll to position [0, 0]
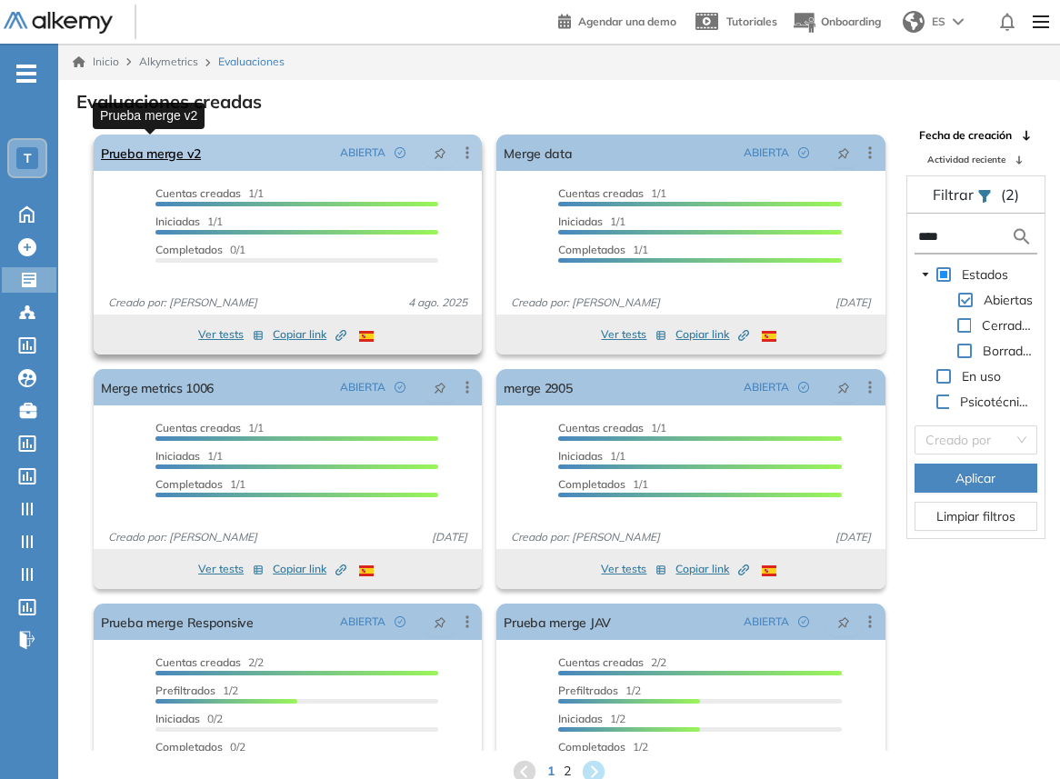
type input "****"
click at [184, 149] on link "Prueba merge v2" at bounding box center [151, 153] width 100 height 36
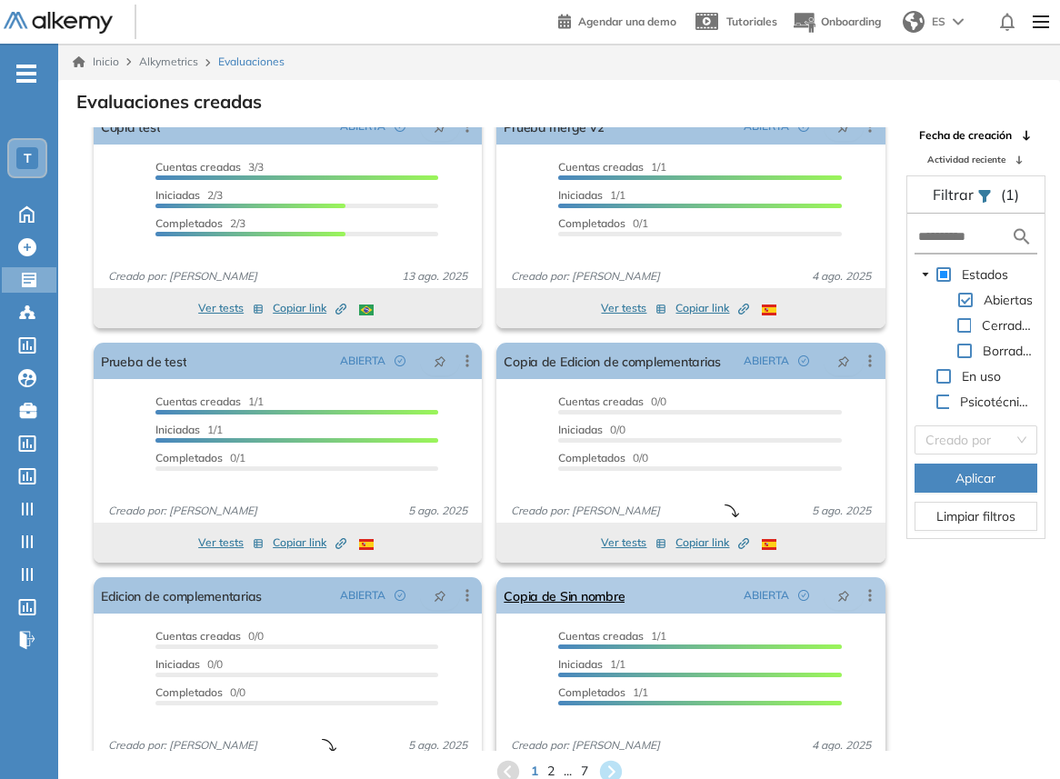
scroll to position [30, 0]
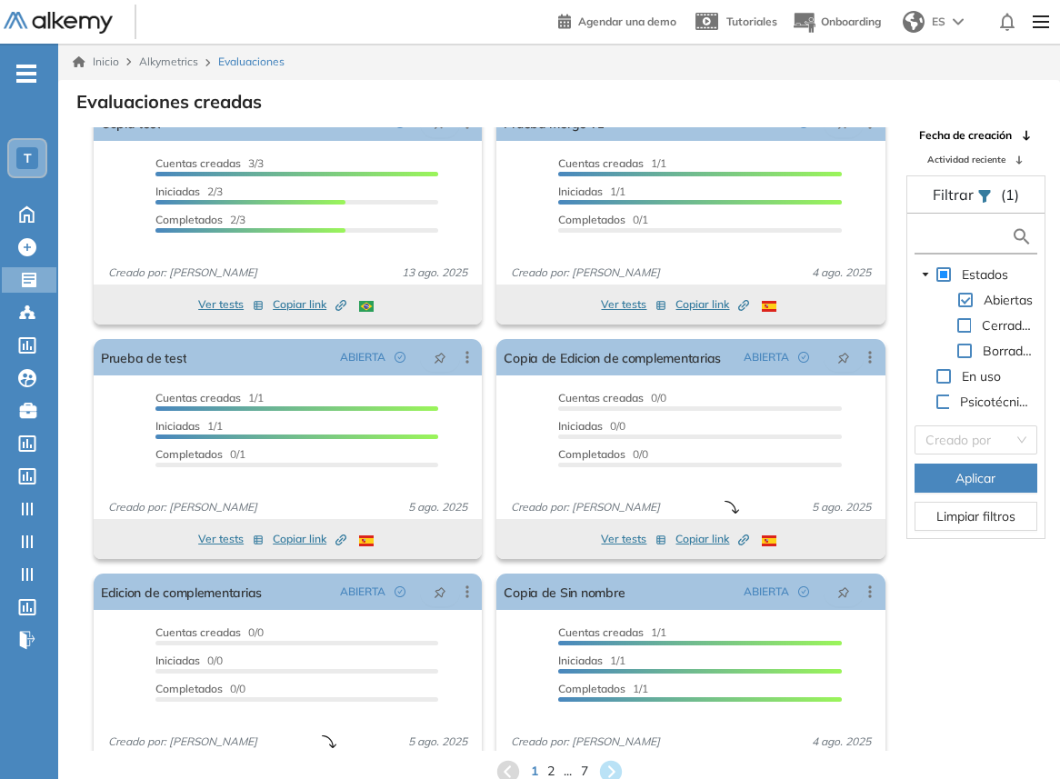
click at [948, 239] on input "text" at bounding box center [964, 236] width 93 height 19
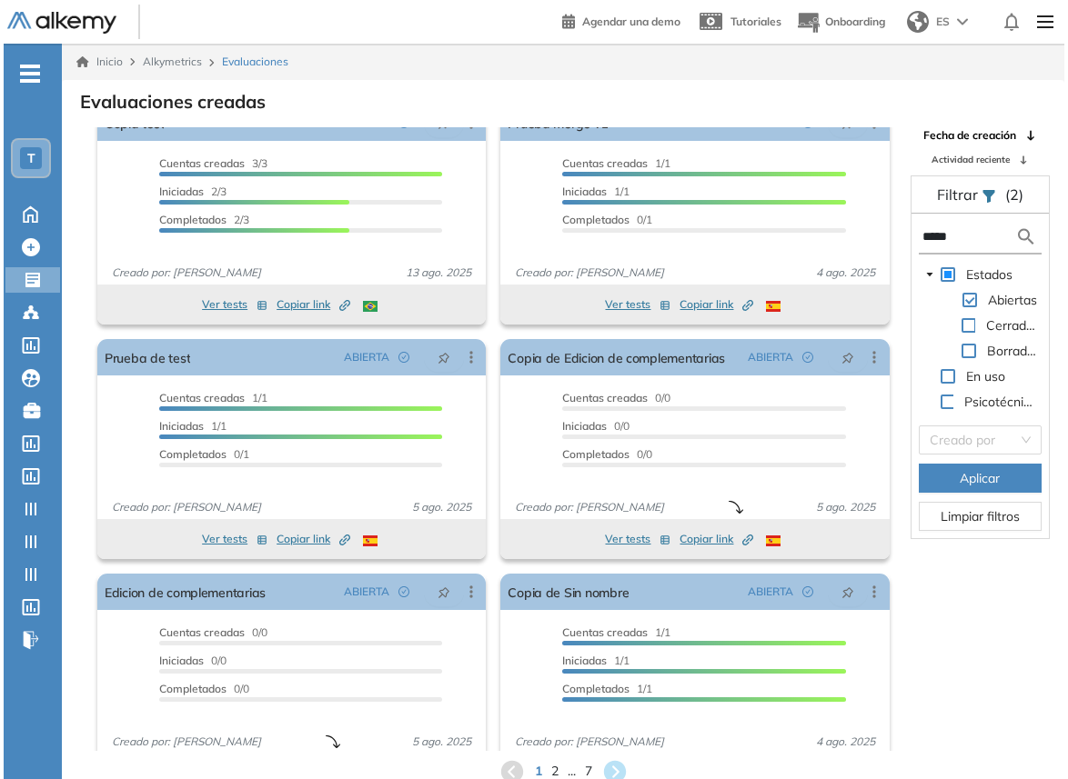
scroll to position [0, 0]
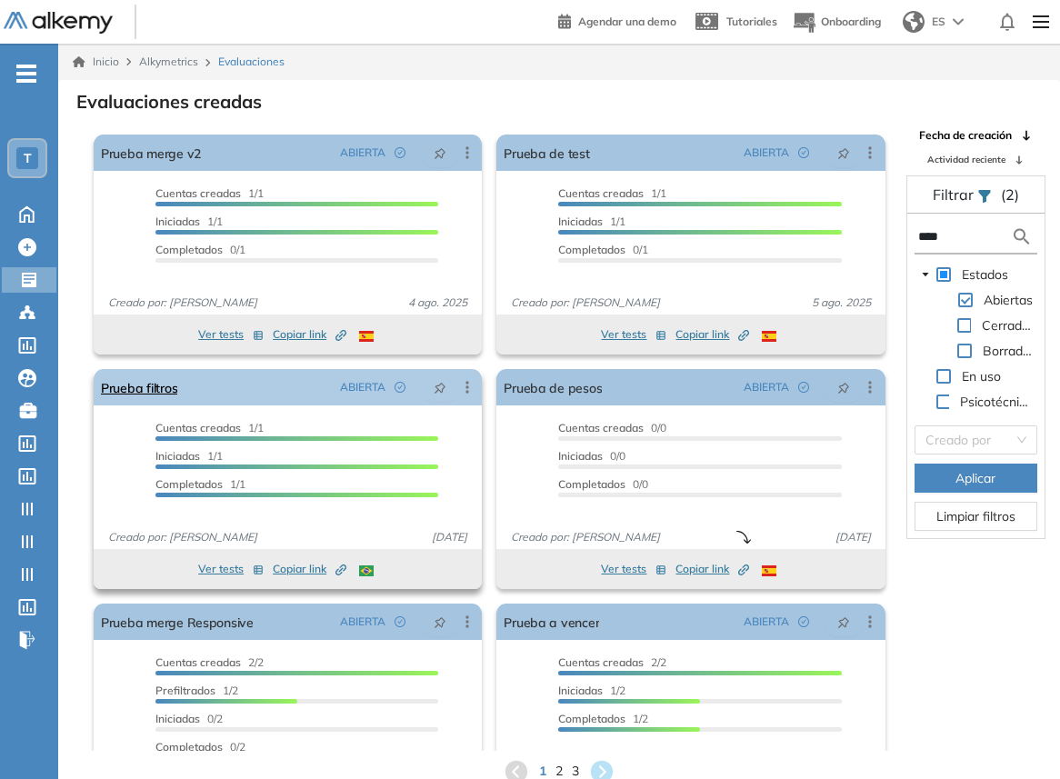
type input "****"
click at [114, 383] on link "Prueba filtros" at bounding box center [139, 387] width 76 height 36
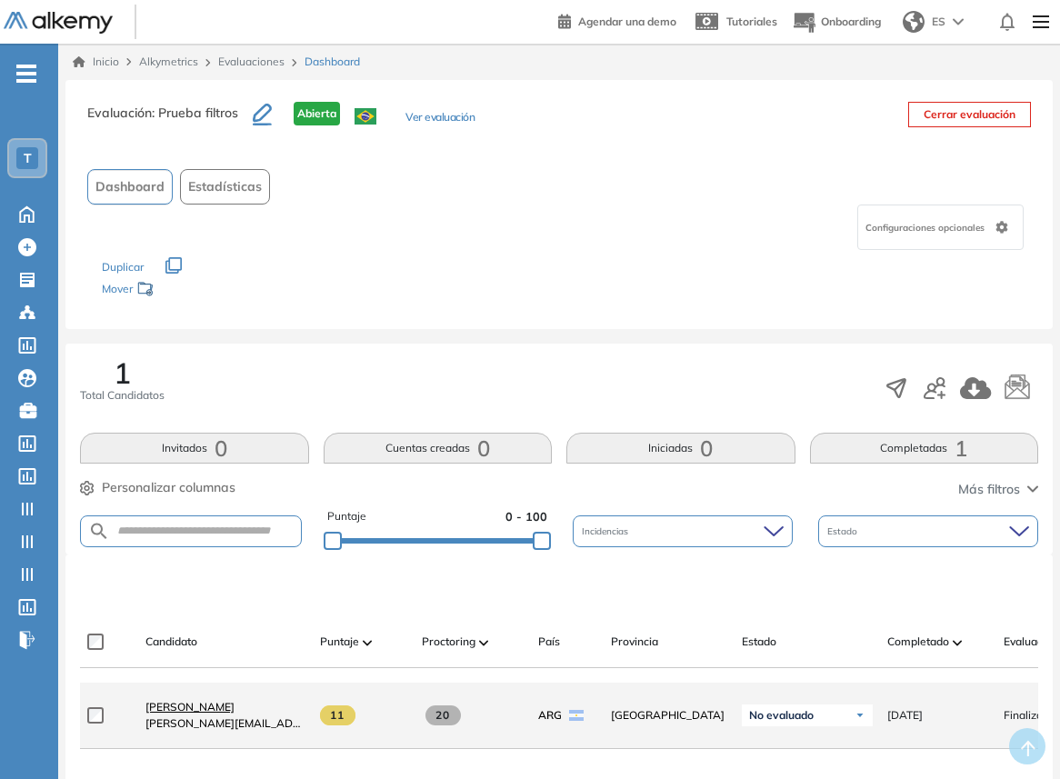
click at [168, 714] on span "[PERSON_NAME]" at bounding box center [190, 707] width 89 height 14
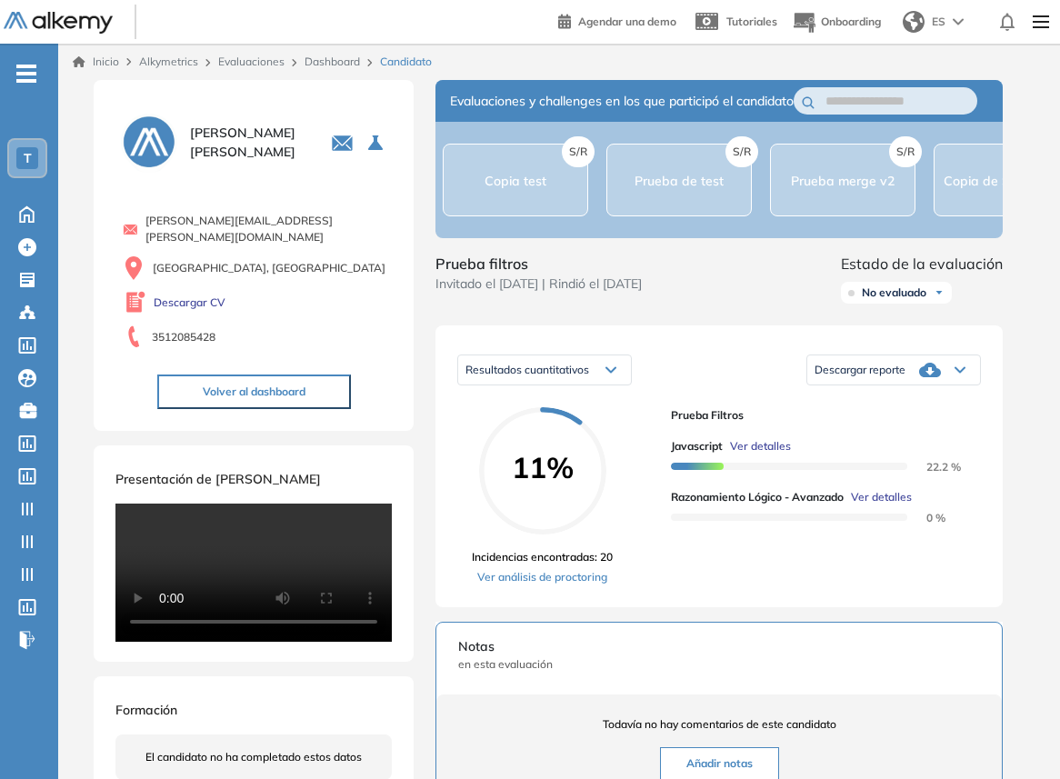
click at [758, 455] on span "Ver detalles" at bounding box center [760, 446] width 61 height 16
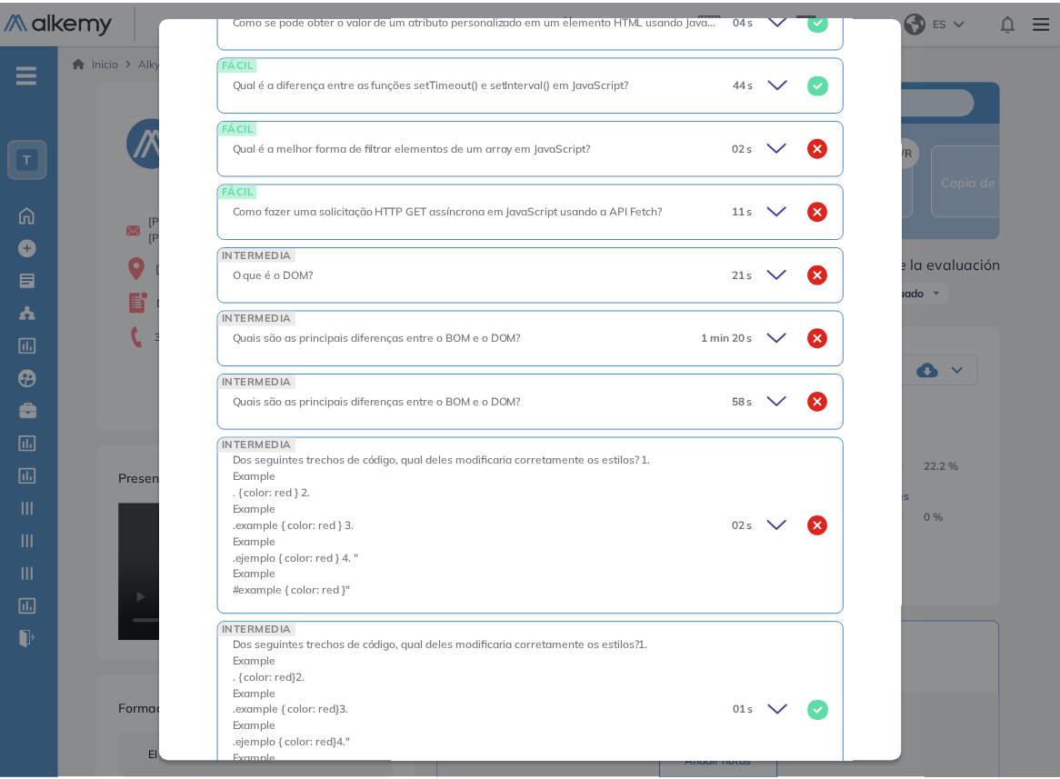
scroll to position [576, 0]
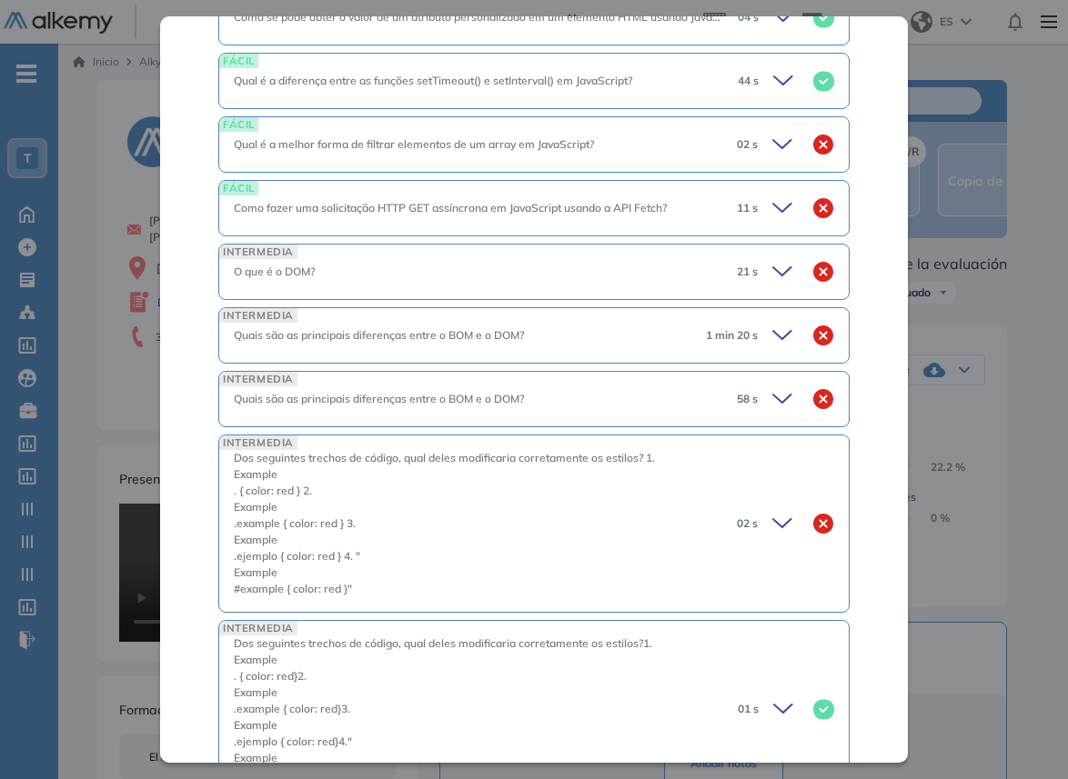
click at [770, 109] on div "FÁCIL Qual é a diferença entre as funções setTimeout() e setInterval() em JavaS…" at bounding box center [533, 81] width 631 height 56
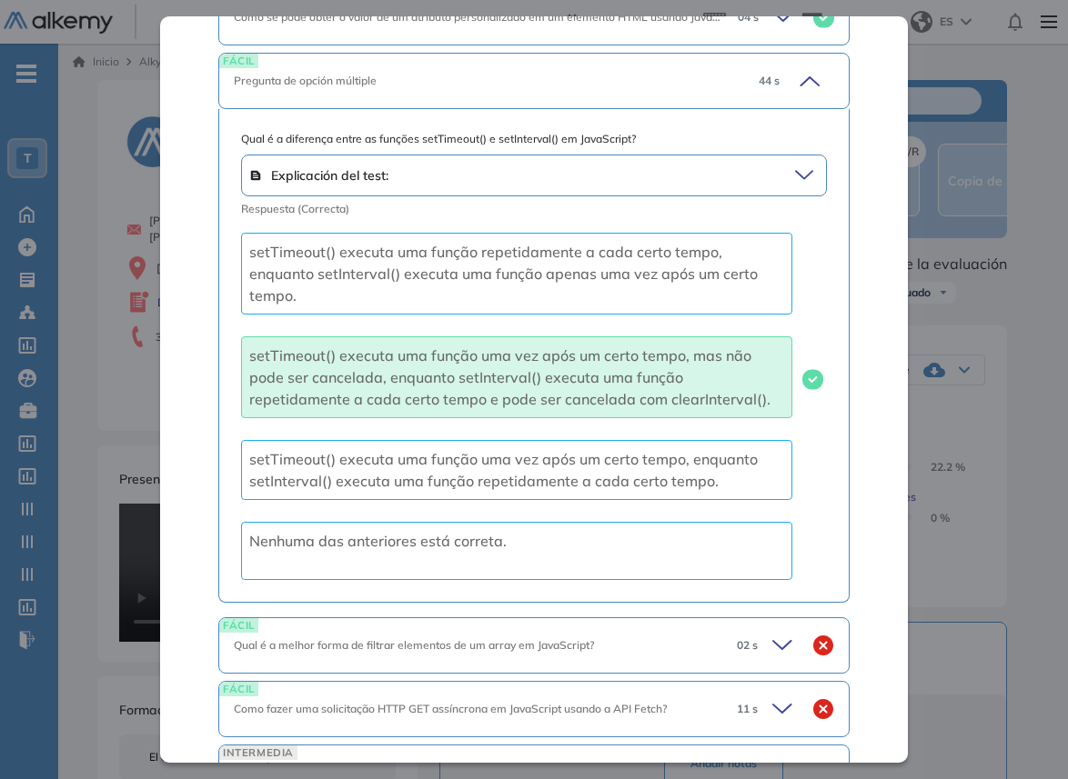
drag, startPoint x: 774, startPoint y: 108, endPoint x: 788, endPoint y: 122, distance: 19.3
click at [775, 94] on div "44 s" at bounding box center [789, 80] width 90 height 25
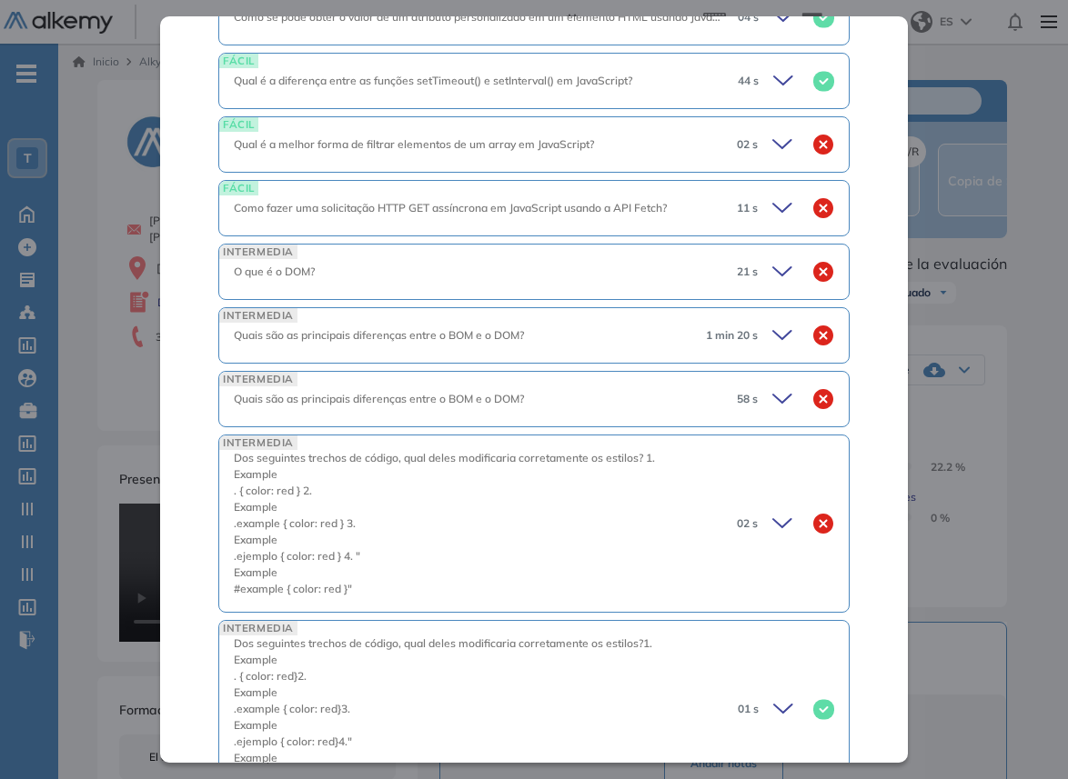
click at [955, 423] on div "Javascript Desarrollo web Básico Idiomas Objetivos Desarrollo Web Programación …" at bounding box center [563, 639] width 946 height 1119
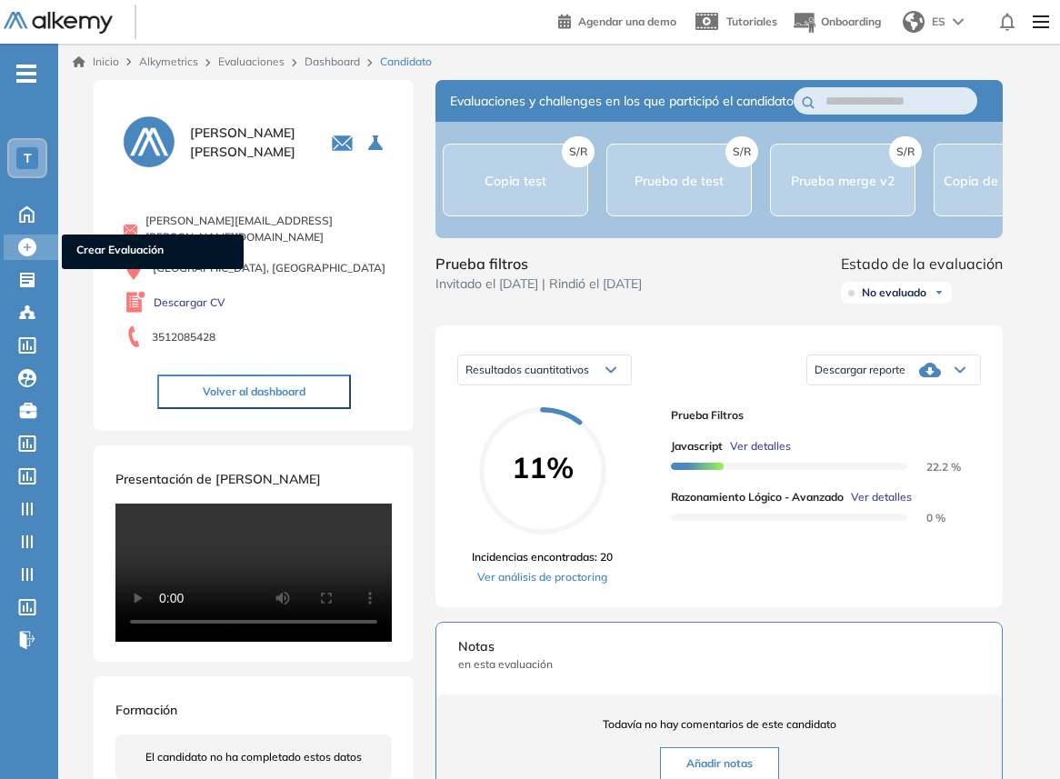
click at [29, 235] on div at bounding box center [29, 246] width 22 height 22
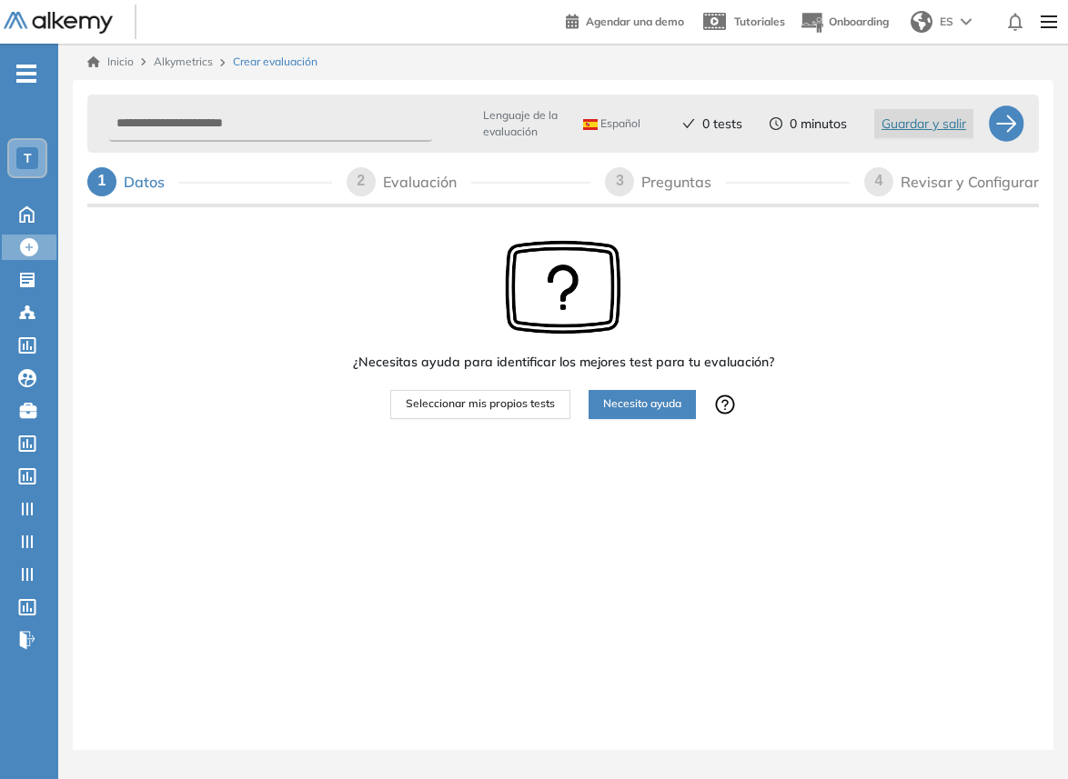
click at [510, 419] on div at bounding box center [594, 428] width 359 height 18
click at [509, 315] on div "¿Necesitas ayuda para identificar los mejores test para tu evaluación? Seleccio…" at bounding box center [563, 329] width 421 height 179
click at [539, 416] on button "Seleccionar mis propios tests" at bounding box center [480, 404] width 180 height 29
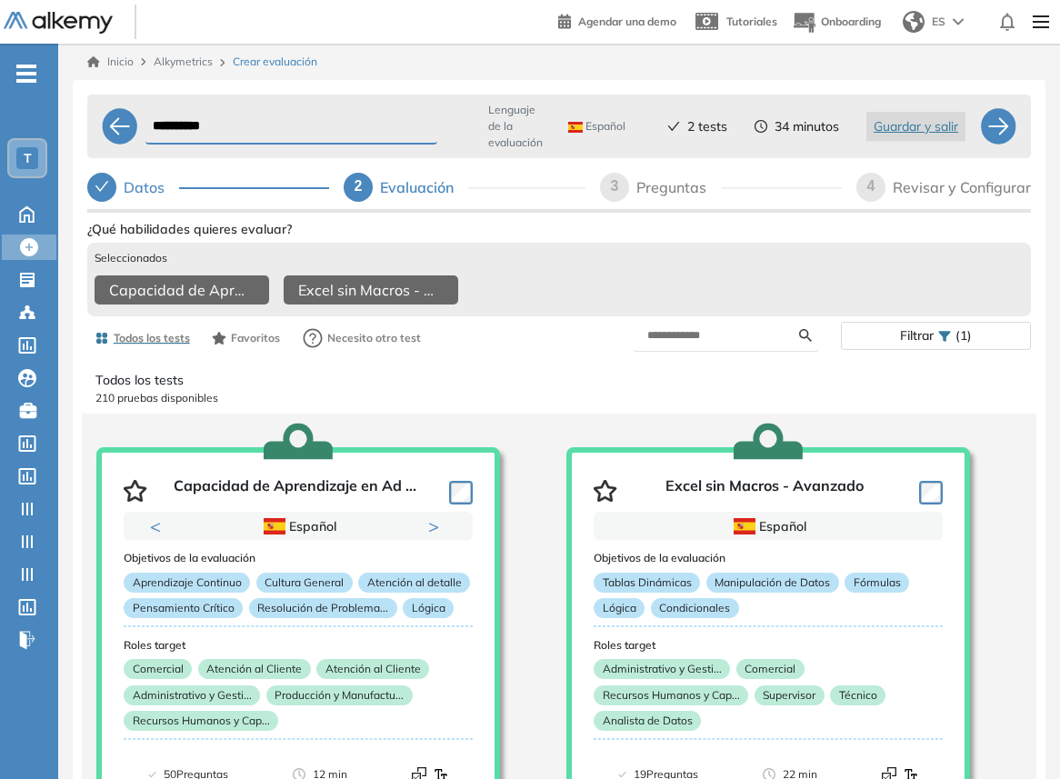
click at [674, 192] on div "Preguntas" at bounding box center [679, 187] width 85 height 29
select select "*****"
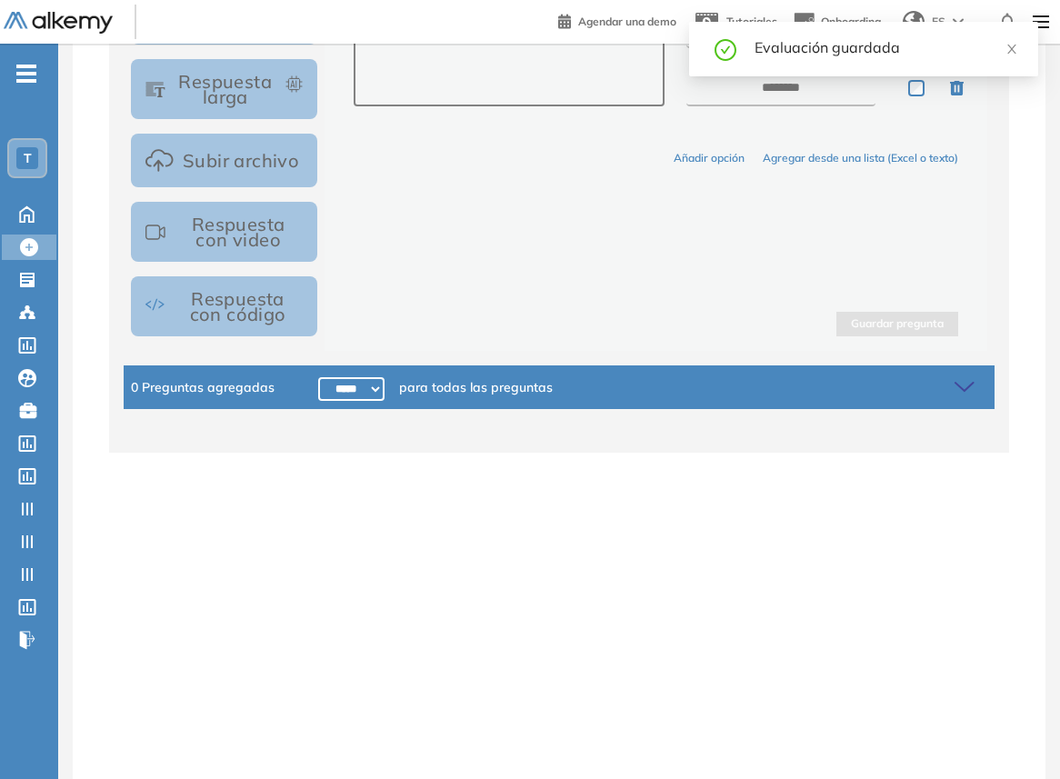
scroll to position [608, 0]
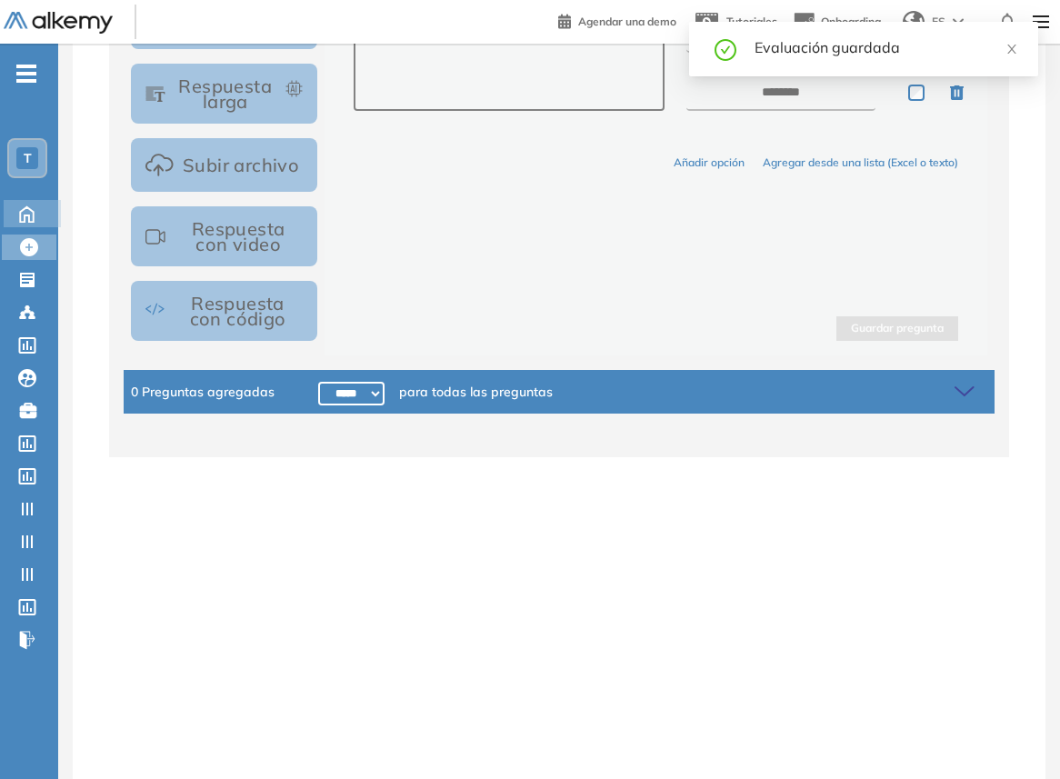
click at [45, 223] on div "Home Home" at bounding box center [32, 213] width 57 height 27
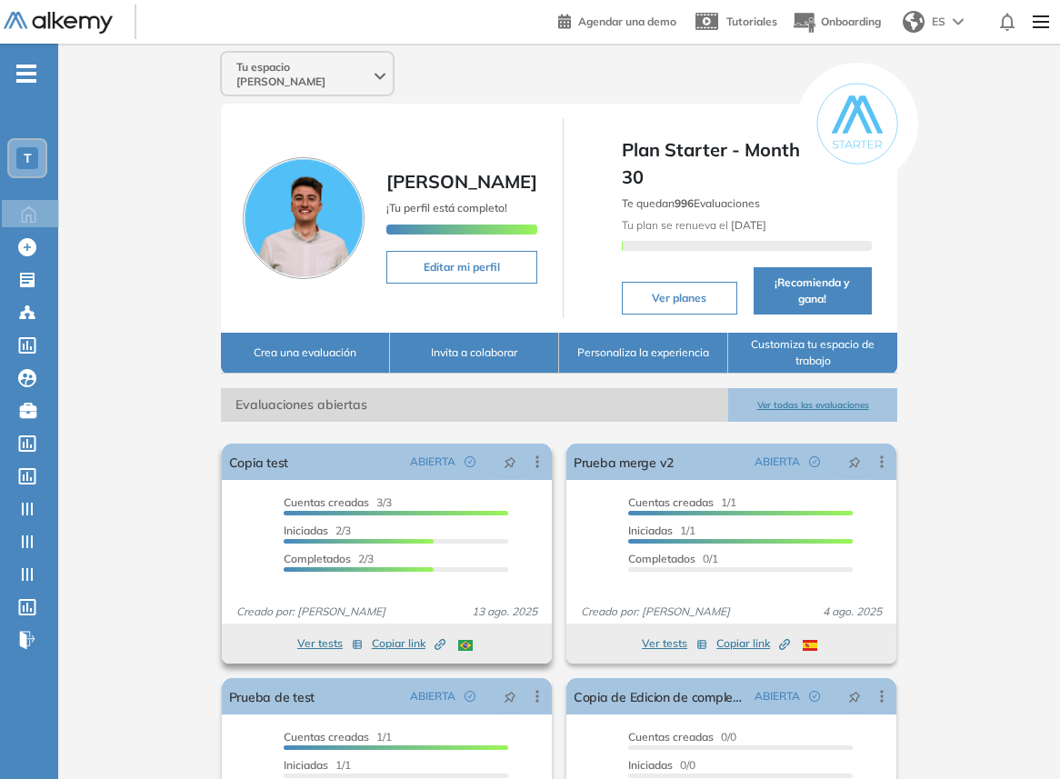
click at [420, 636] on span "Copiar link Created by potrace 1.16, written by [PERSON_NAME] [DATE]-[DATE]" at bounding box center [409, 644] width 74 height 16
click at [271, 448] on link "Copia test" at bounding box center [258, 462] width 59 height 36
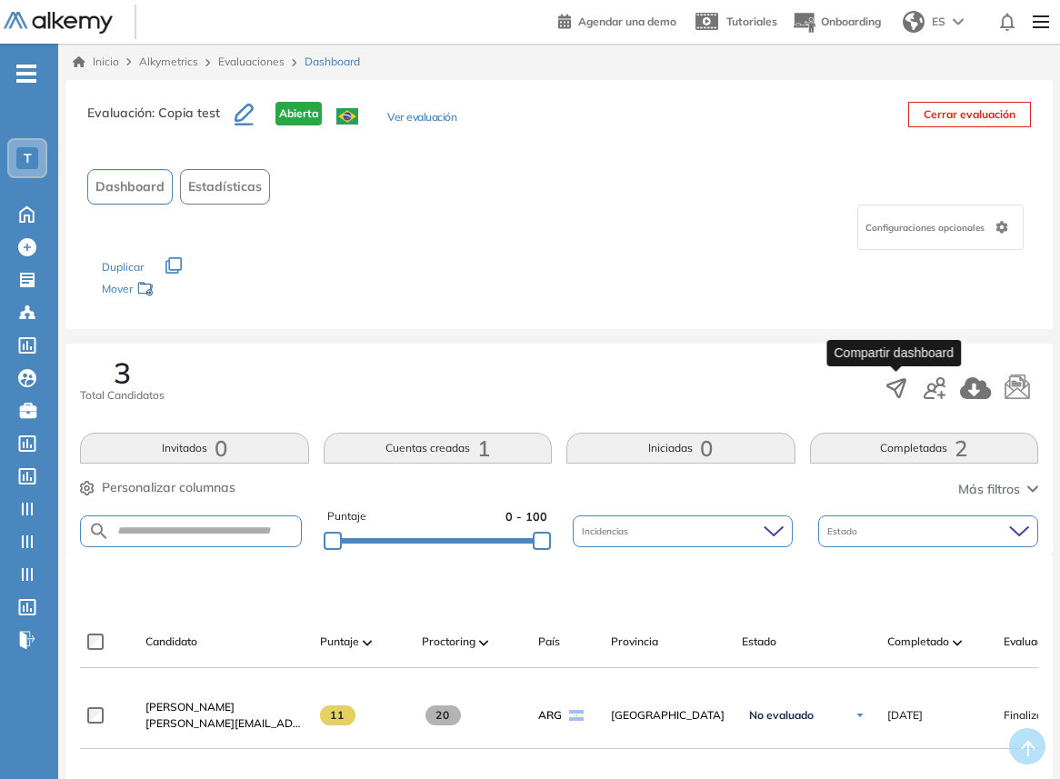
click at [897, 391] on icon "button" at bounding box center [896, 388] width 25 height 25
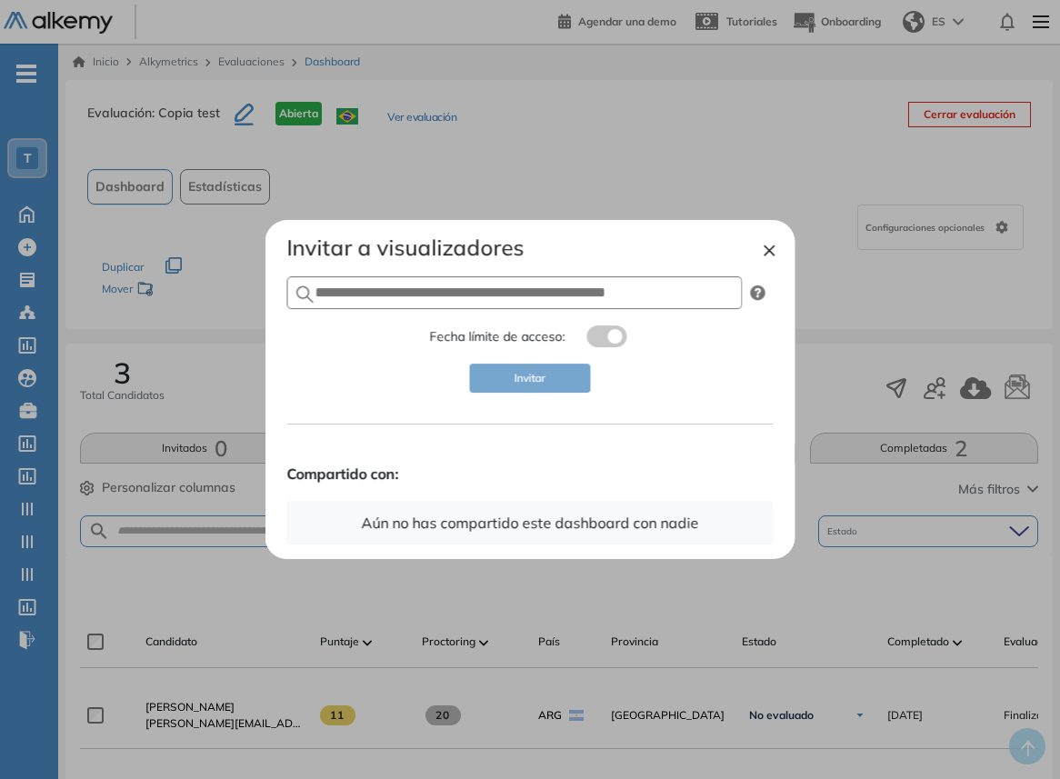
click at [607, 331] on label at bounding box center [607, 337] width 40 height 22
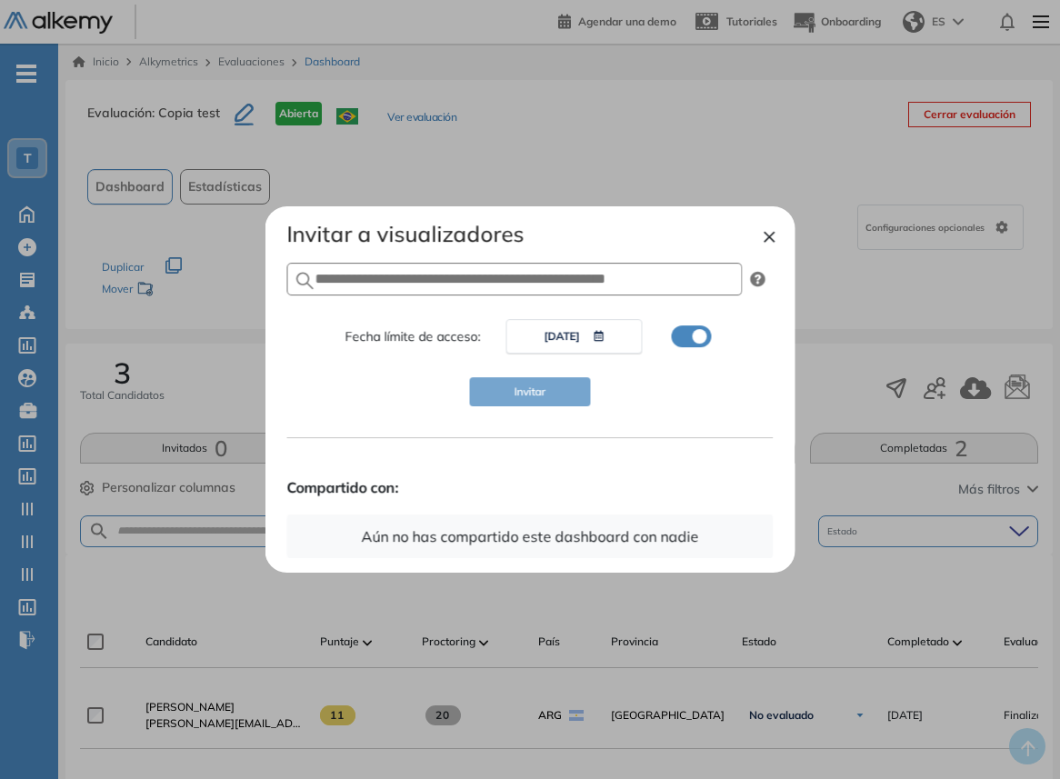
click at [688, 337] on label at bounding box center [692, 337] width 40 height 22
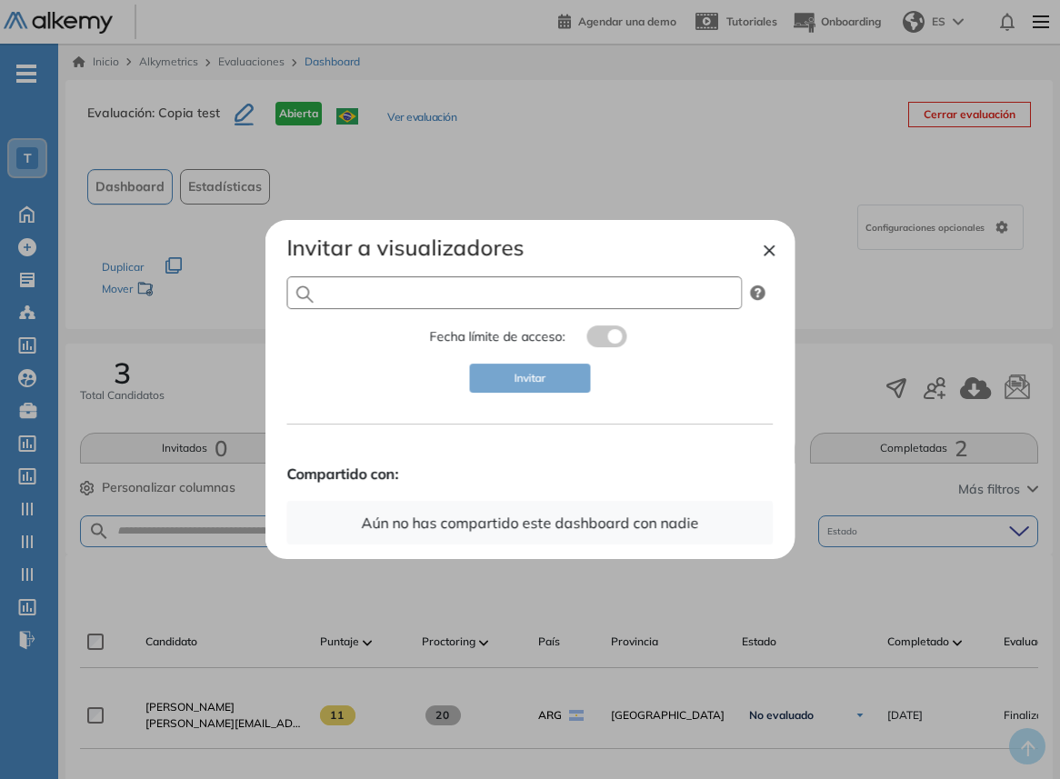
click at [381, 289] on input "text" at bounding box center [515, 292] width 456 height 33
type input "**********"
click at [598, 331] on span at bounding box center [594, 333] width 15 height 15
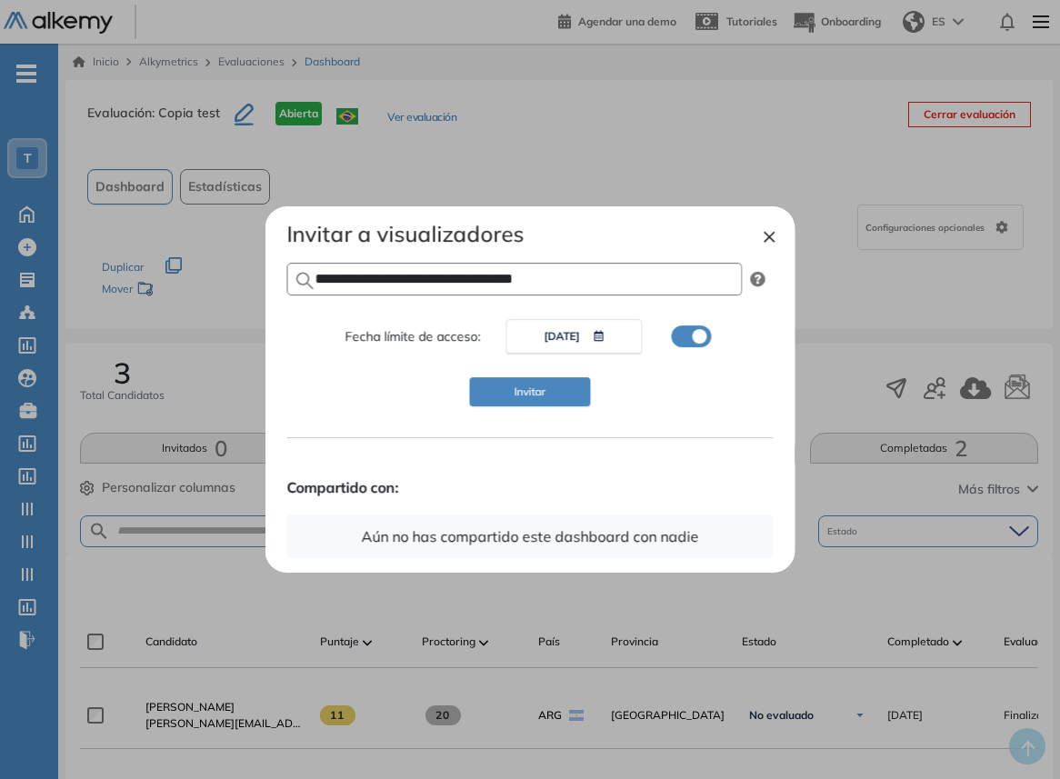
click at [701, 282] on input "**********" at bounding box center [515, 279] width 456 height 33
click at [536, 401] on button "Invitar" at bounding box center [530, 391] width 122 height 29
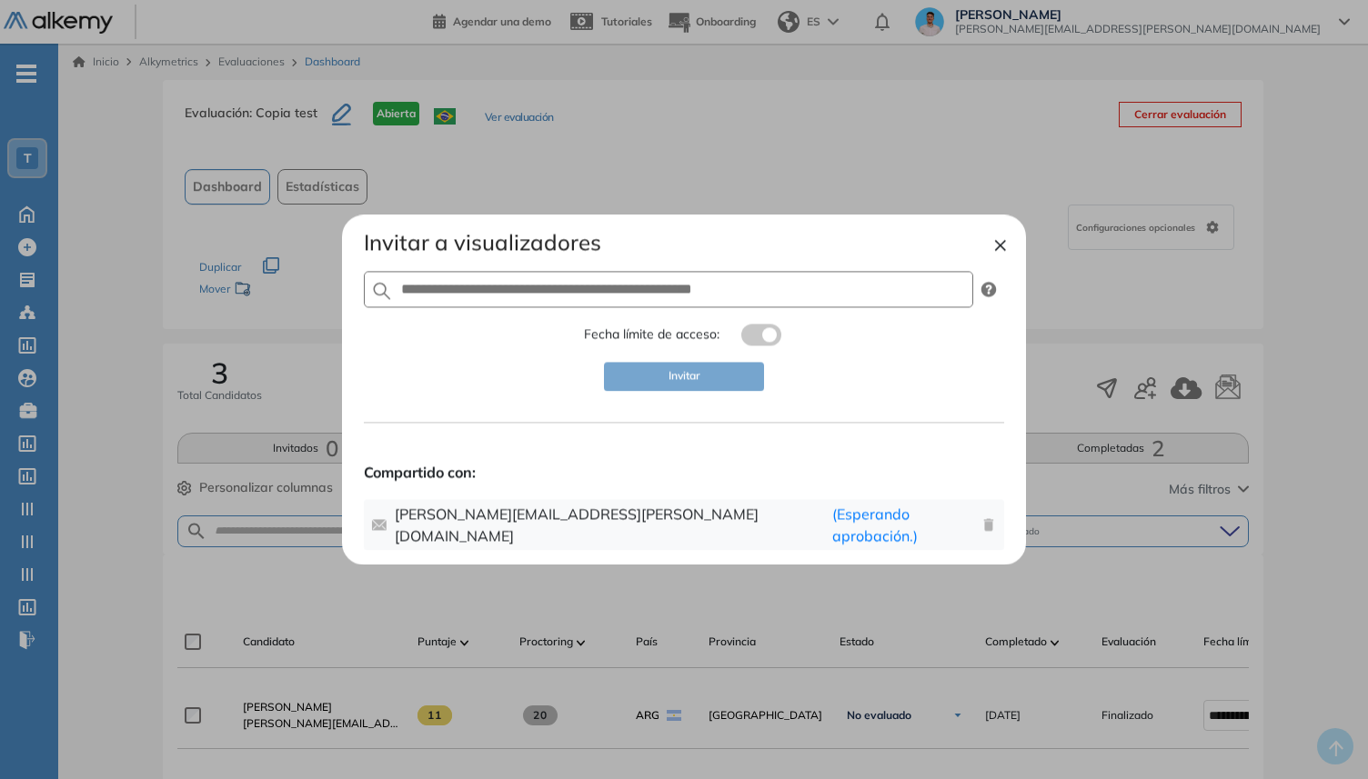
drag, startPoint x: 670, startPoint y: 481, endPoint x: 822, endPoint y: 475, distance: 152.0
click at [678, 477] on strong "Compartido con:" at bounding box center [684, 472] width 640 height 22
click at [991, 249] on button "×" at bounding box center [1000, 244] width 15 height 22
